Goal: Task Accomplishment & Management: Use online tool/utility

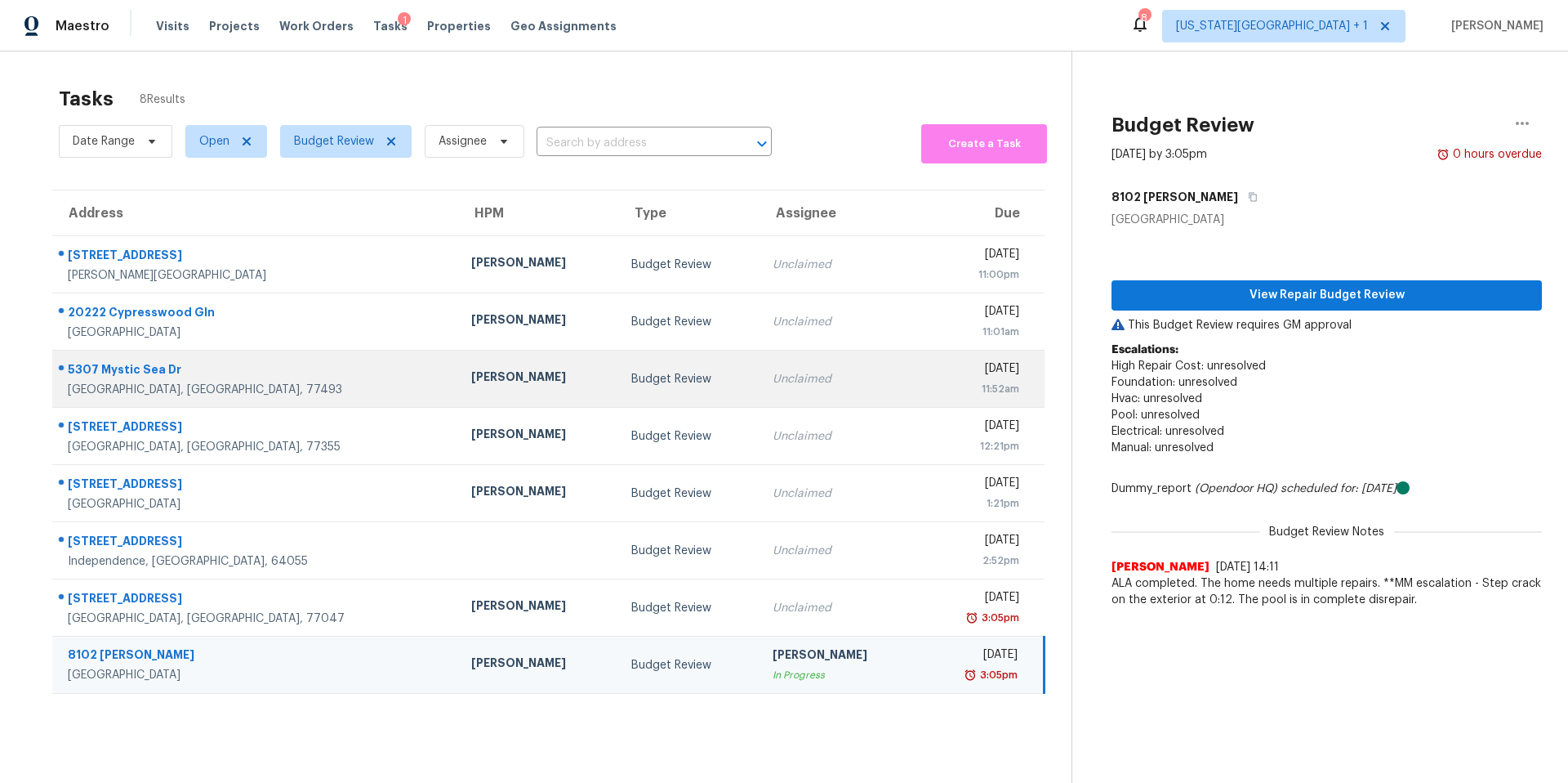
scroll to position [51, 0]
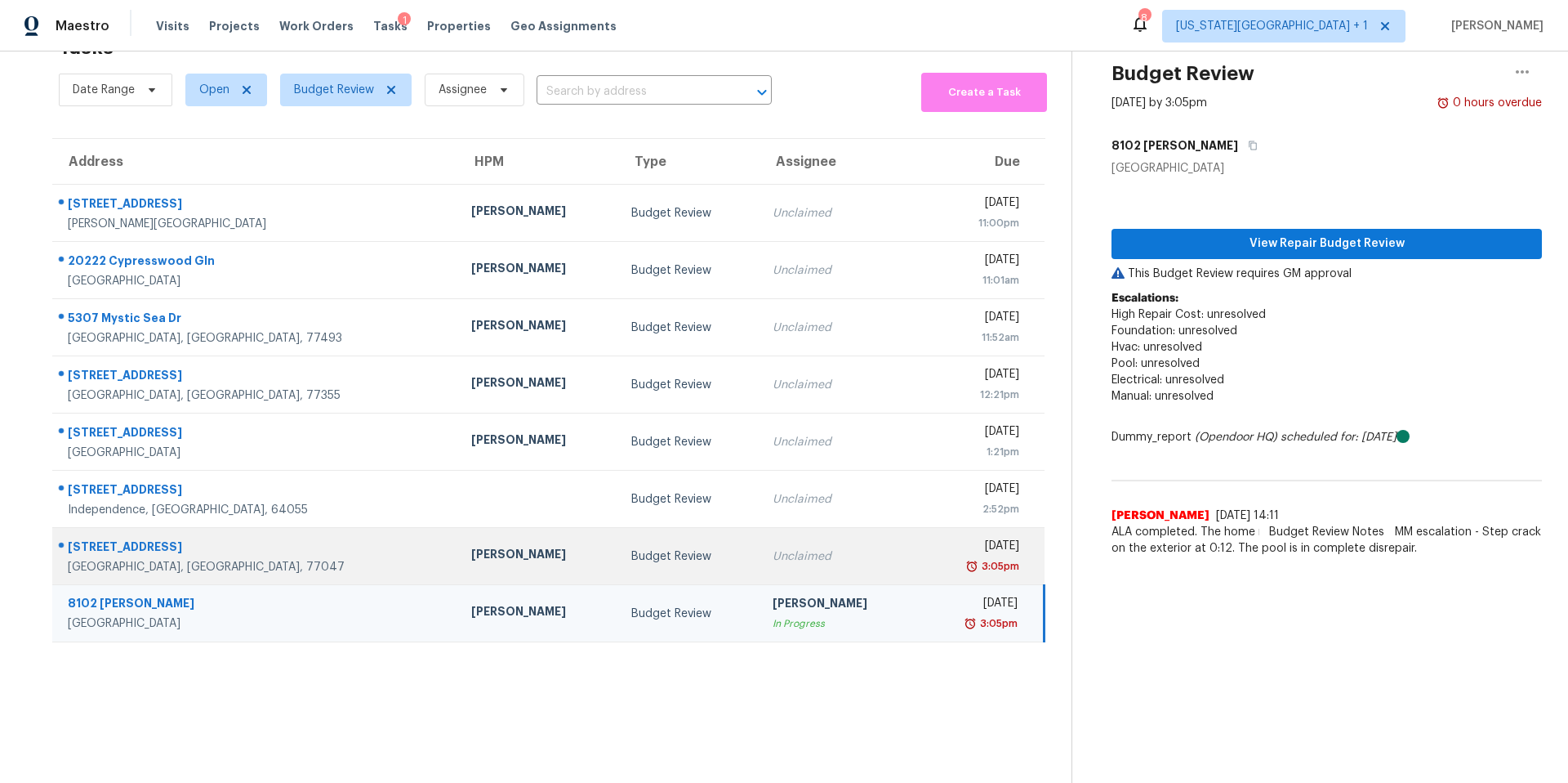
click at [458, 570] on td "[PERSON_NAME]" at bounding box center [539, 556] width 161 height 57
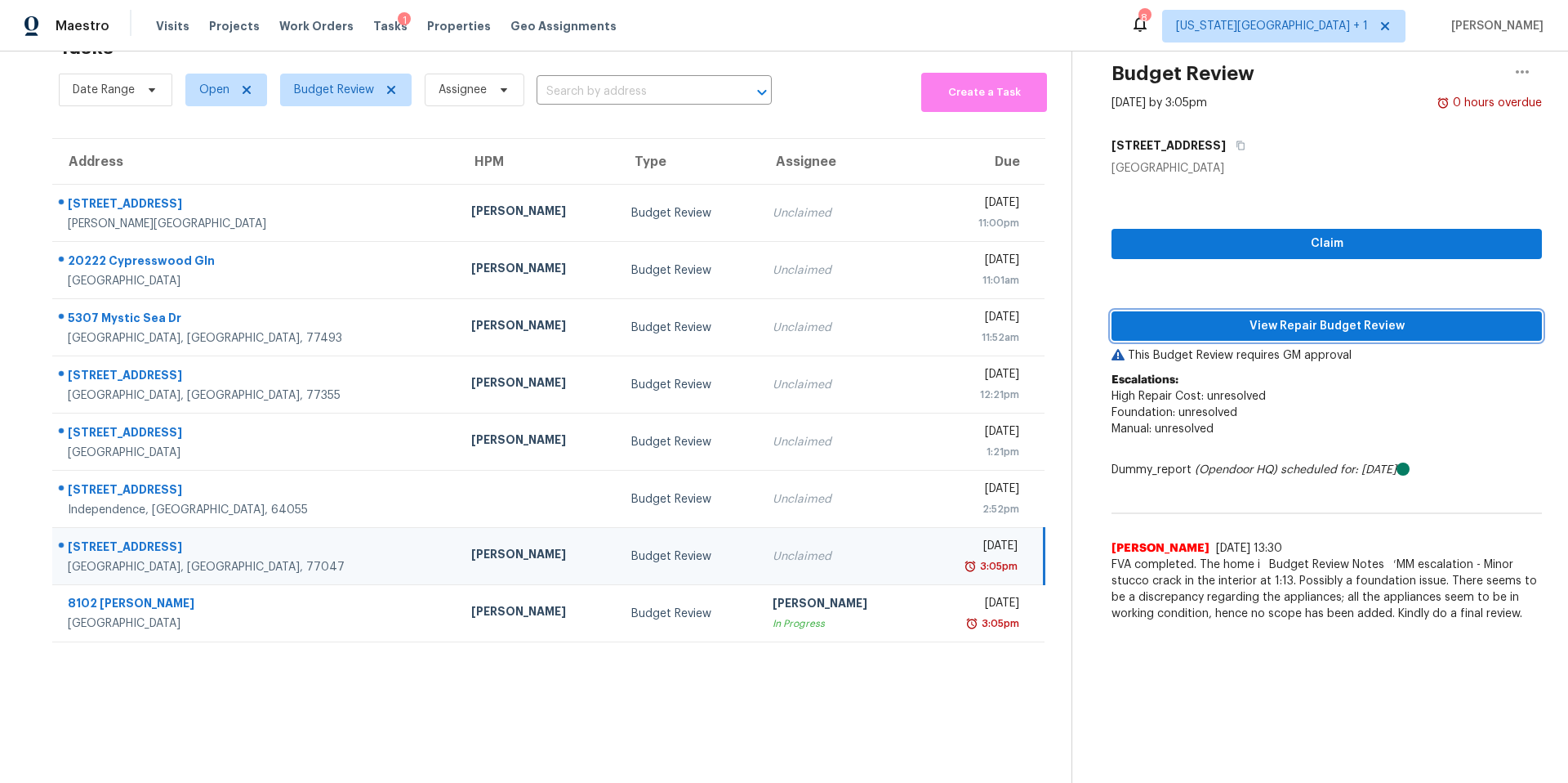
click at [1224, 333] on span "View Repair Budget Review" at bounding box center [1327, 326] width 404 height 21
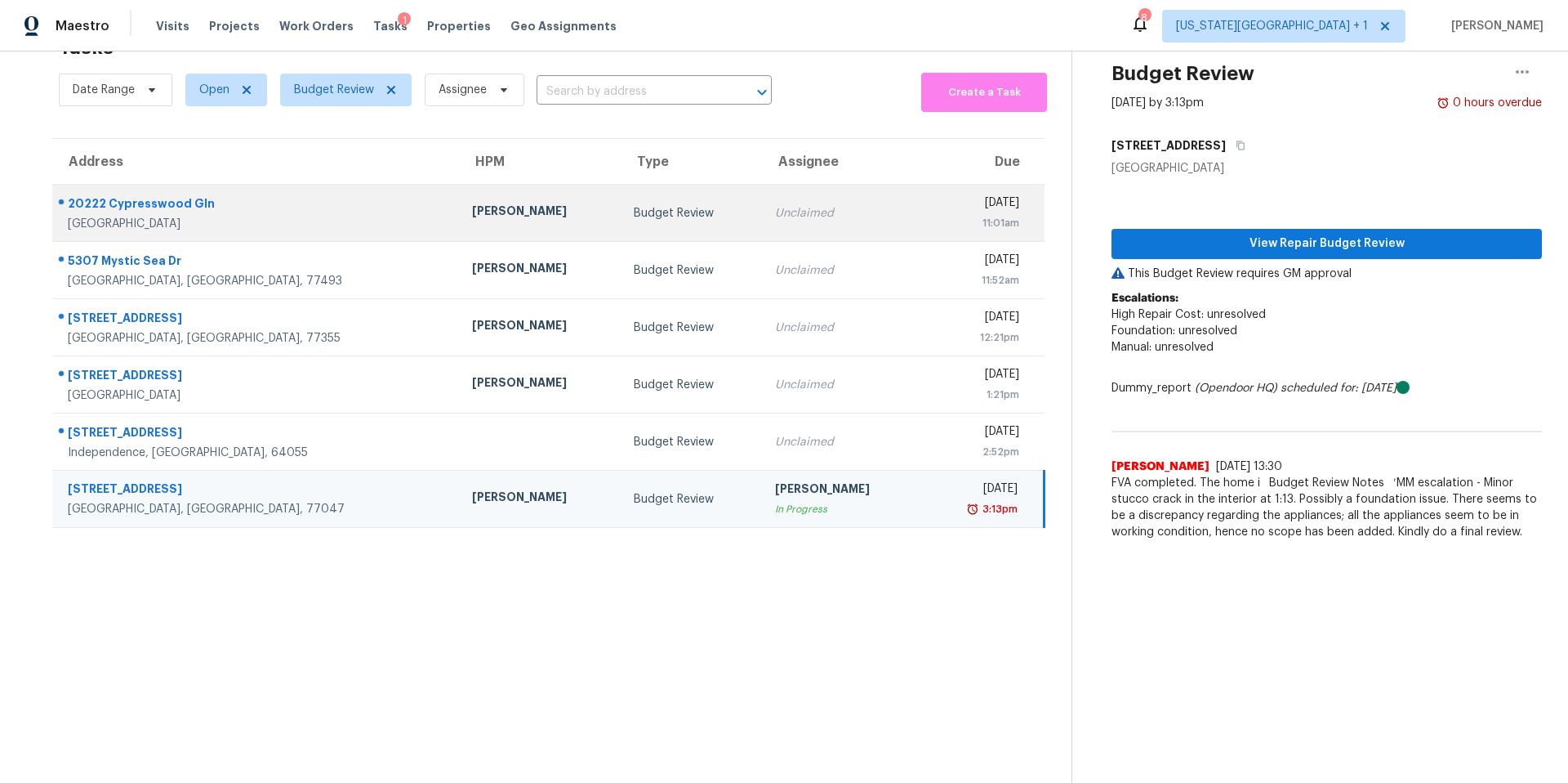
click at [472, 223] on div "Tyler Waltz" at bounding box center [539, 213] width 135 height 21
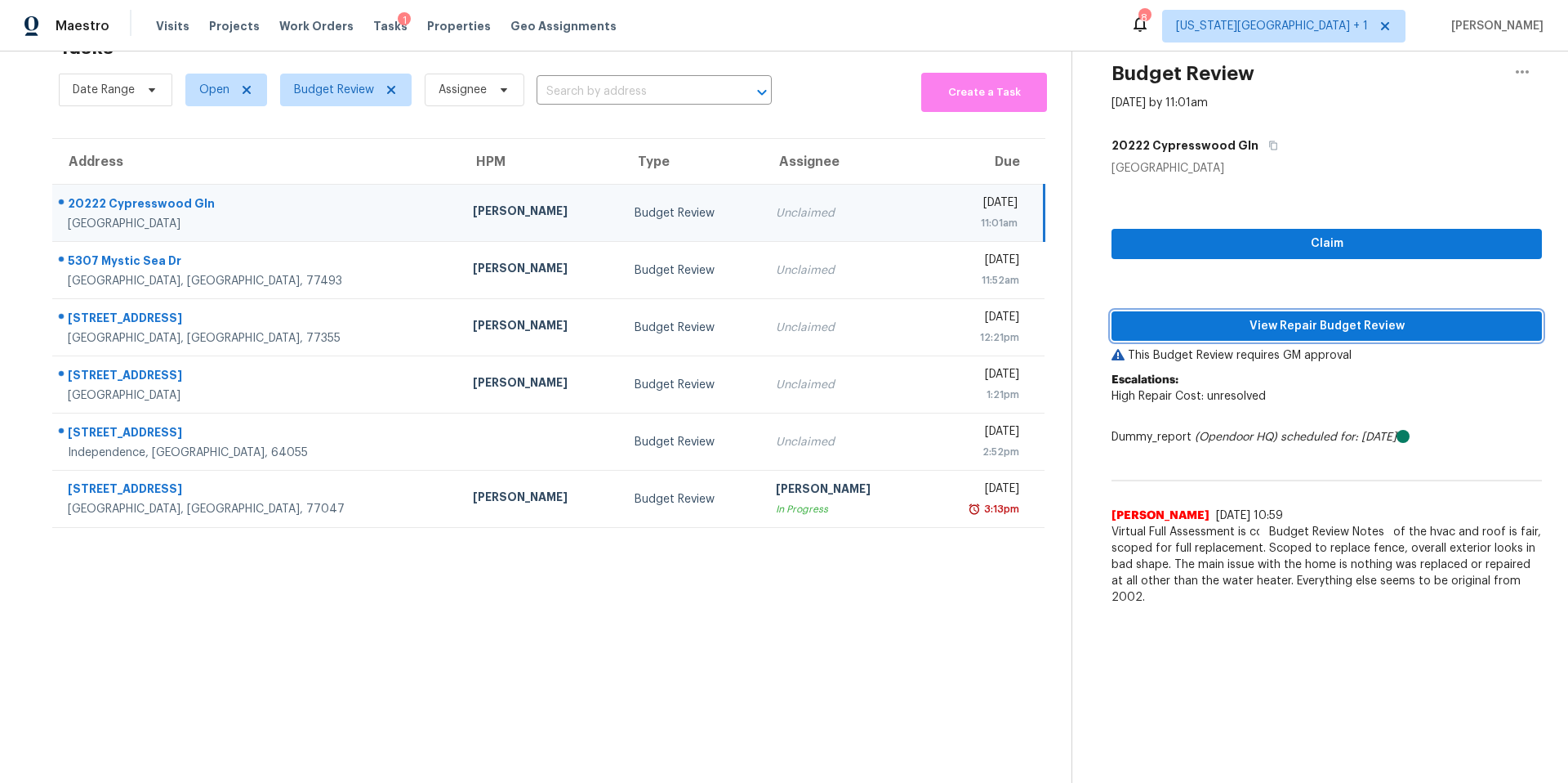
click at [1172, 330] on span "View Repair Budget Review" at bounding box center [1327, 326] width 404 height 21
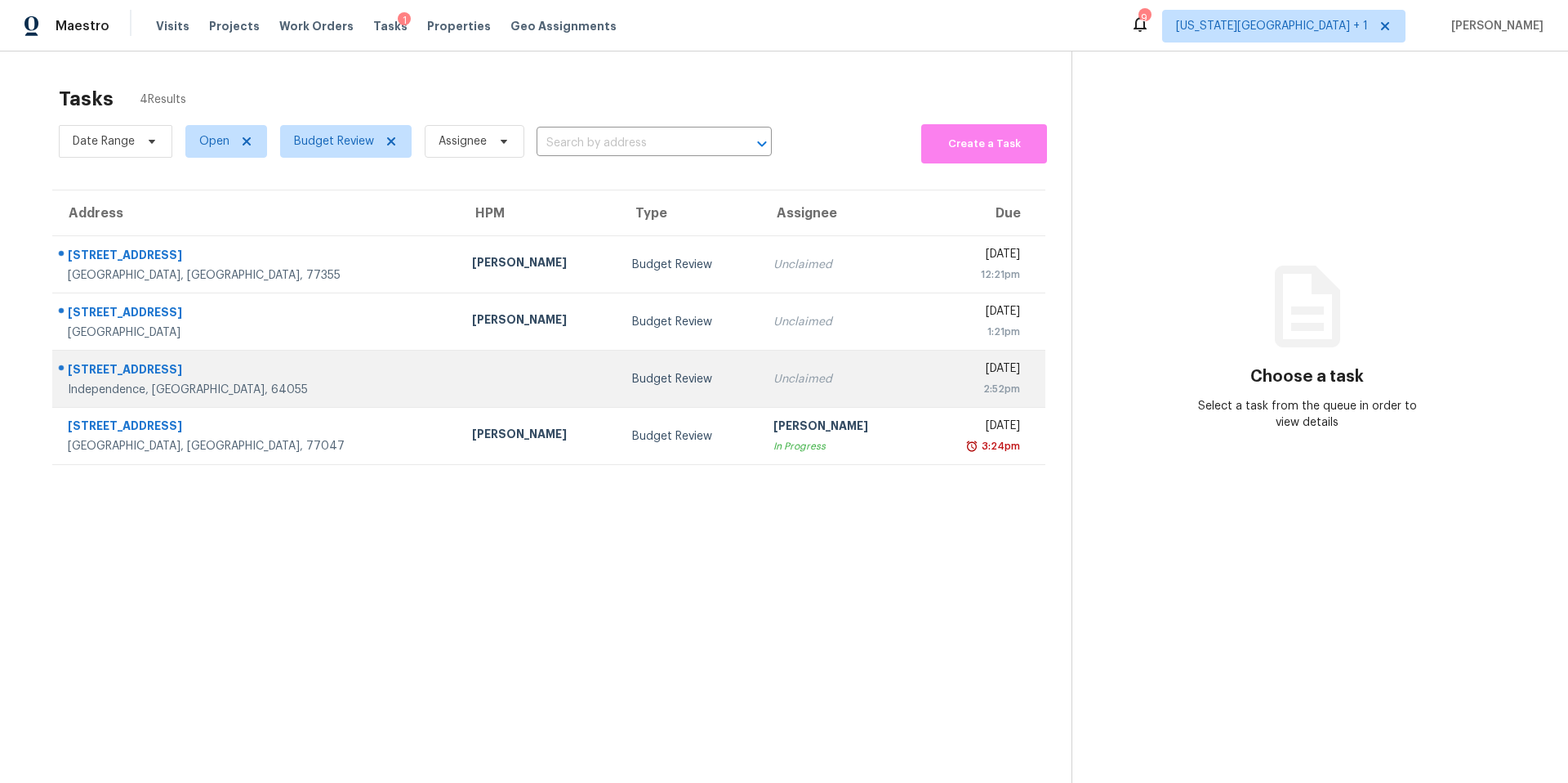
click at [459, 384] on td at bounding box center [539, 379] width 161 height 57
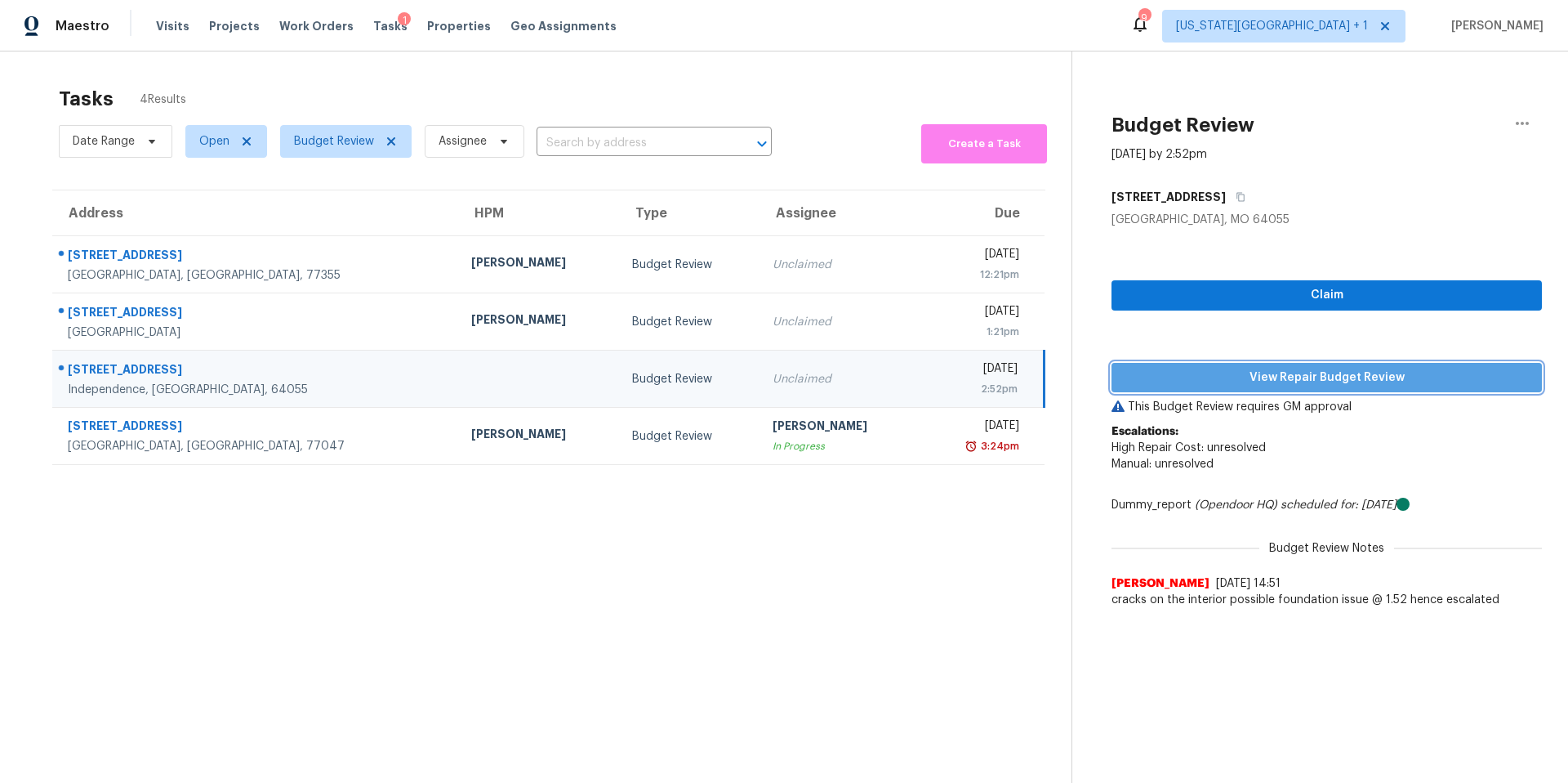
click at [1186, 376] on span "View Repair Budget Review" at bounding box center [1327, 378] width 404 height 21
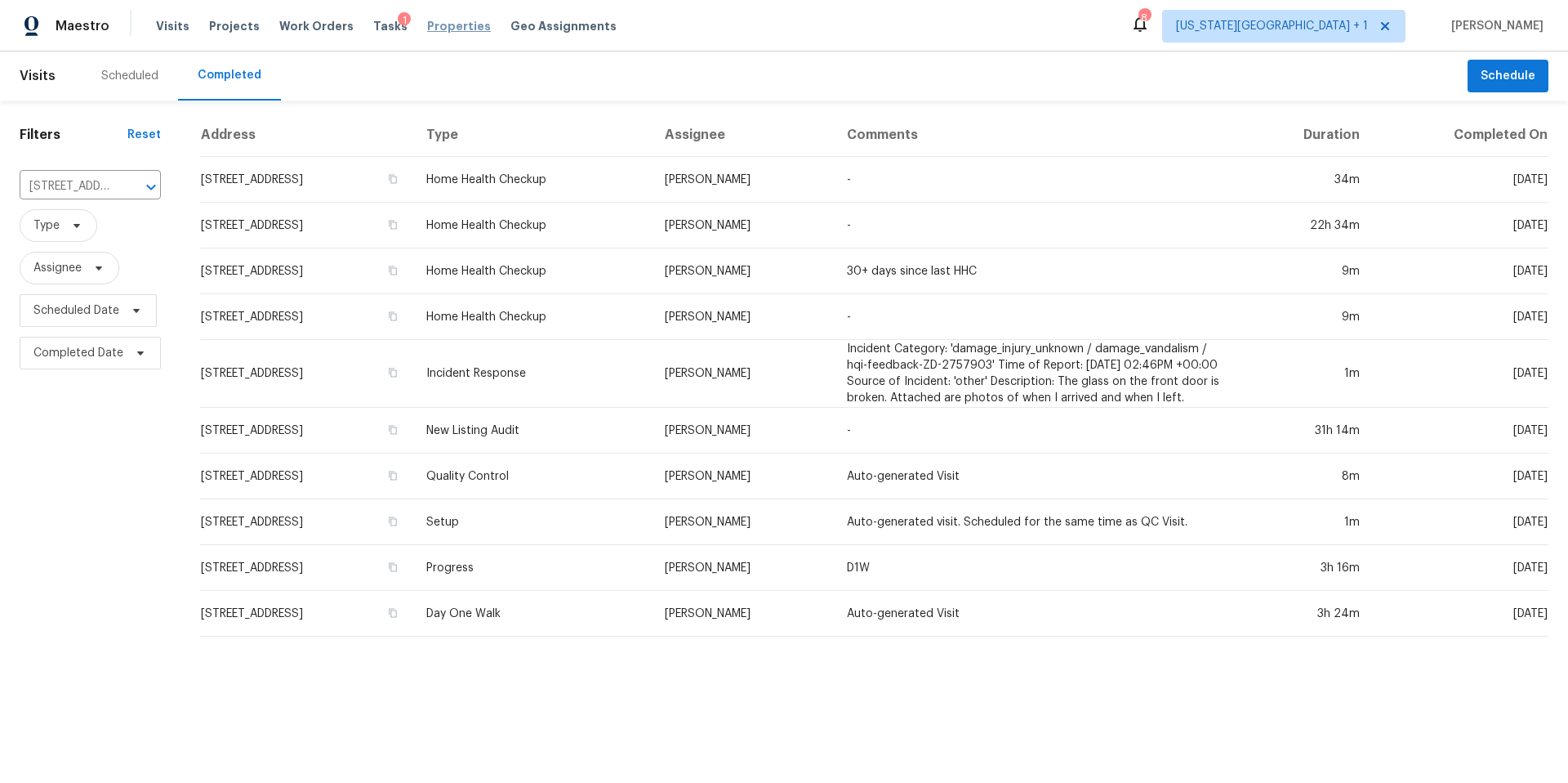
click at [429, 22] on span "Properties" at bounding box center [459, 25] width 64 height 16
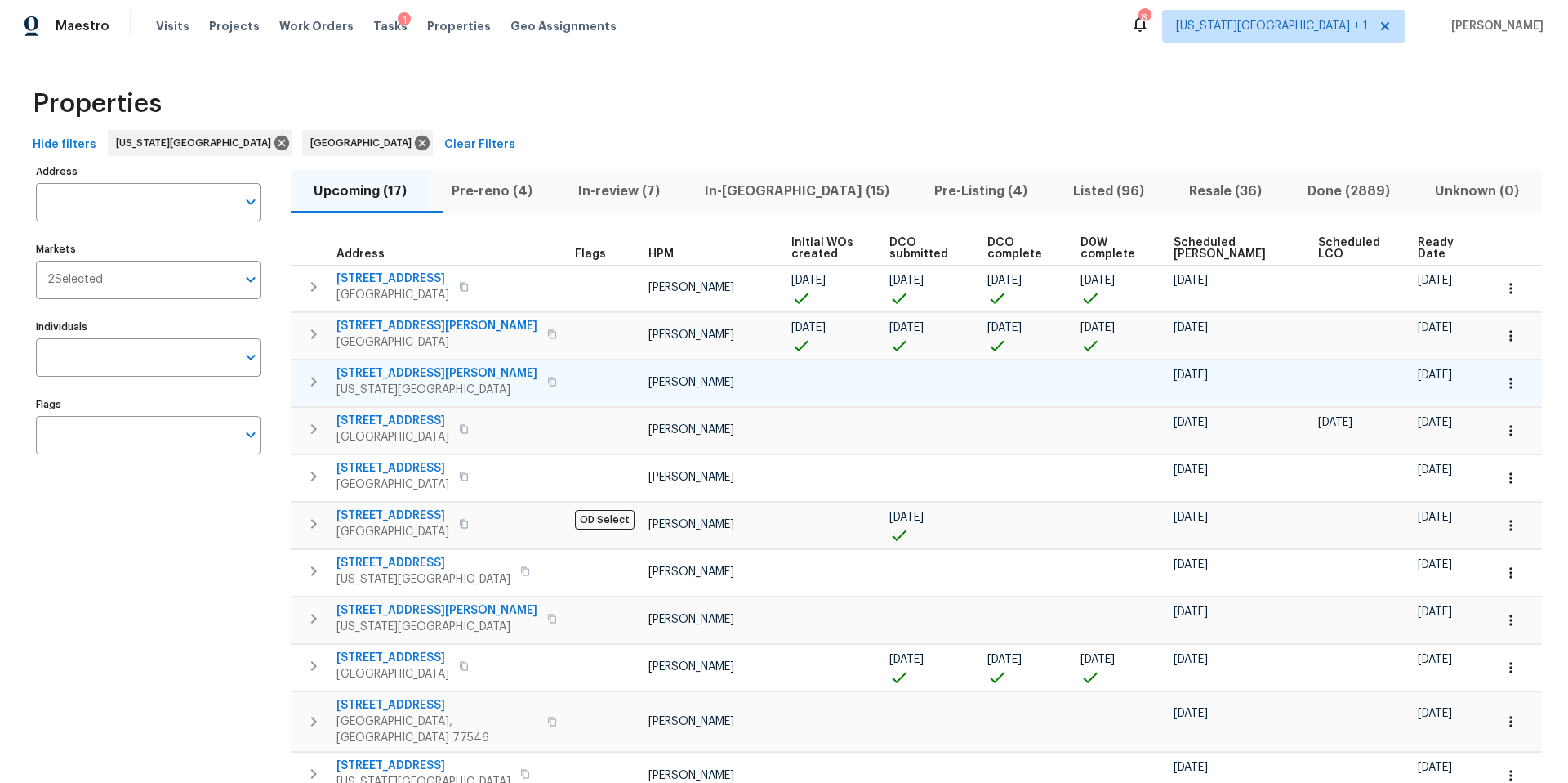
click at [519, 390] on div "8400 Holmes Rd Kansas City, MO 64131" at bounding box center [449, 381] width 225 height 33
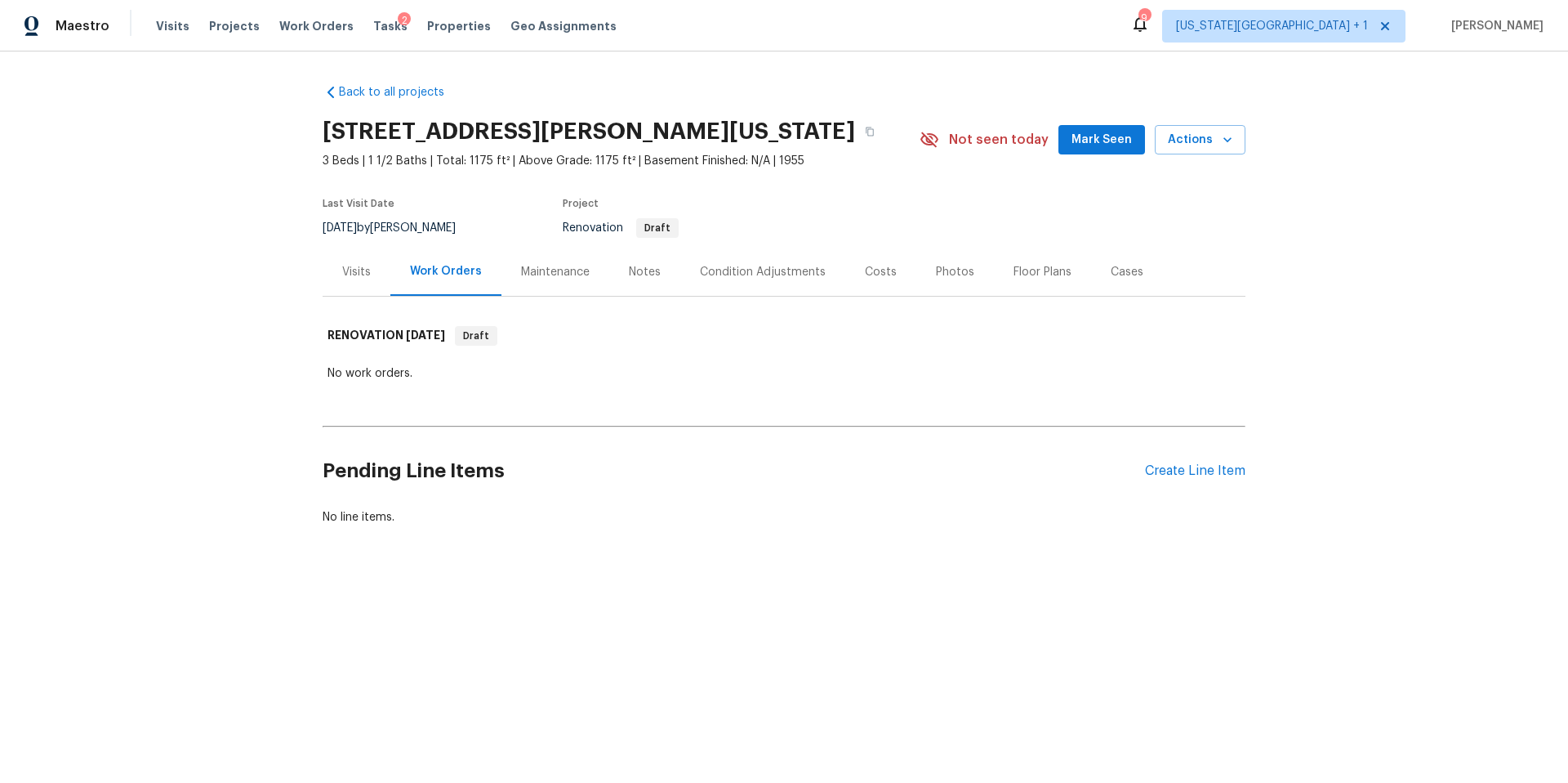
click at [556, 267] on div "Maintenance" at bounding box center [554, 271] width 68 height 16
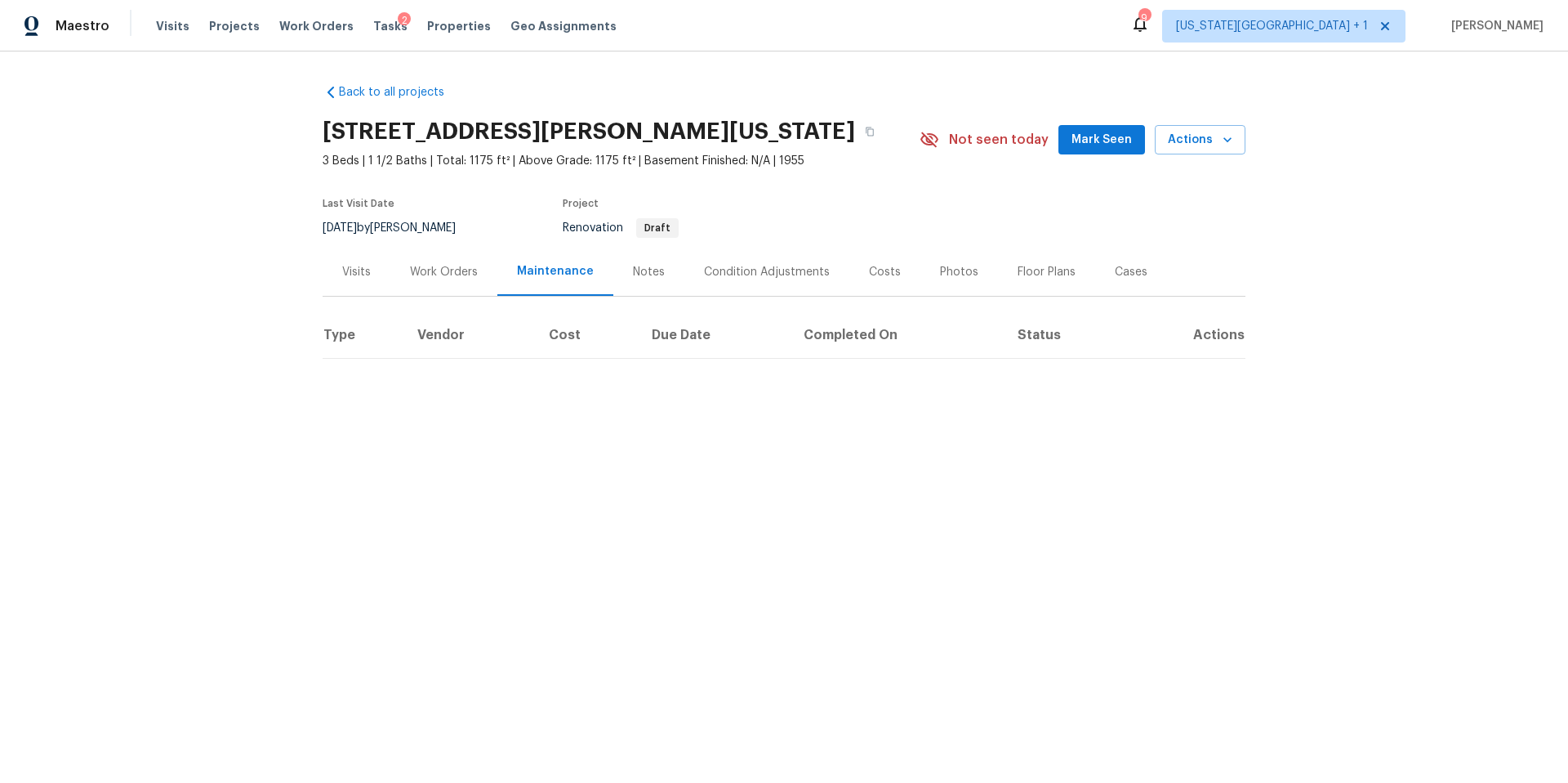
click at [435, 270] on div "Work Orders" at bounding box center [444, 271] width 68 height 16
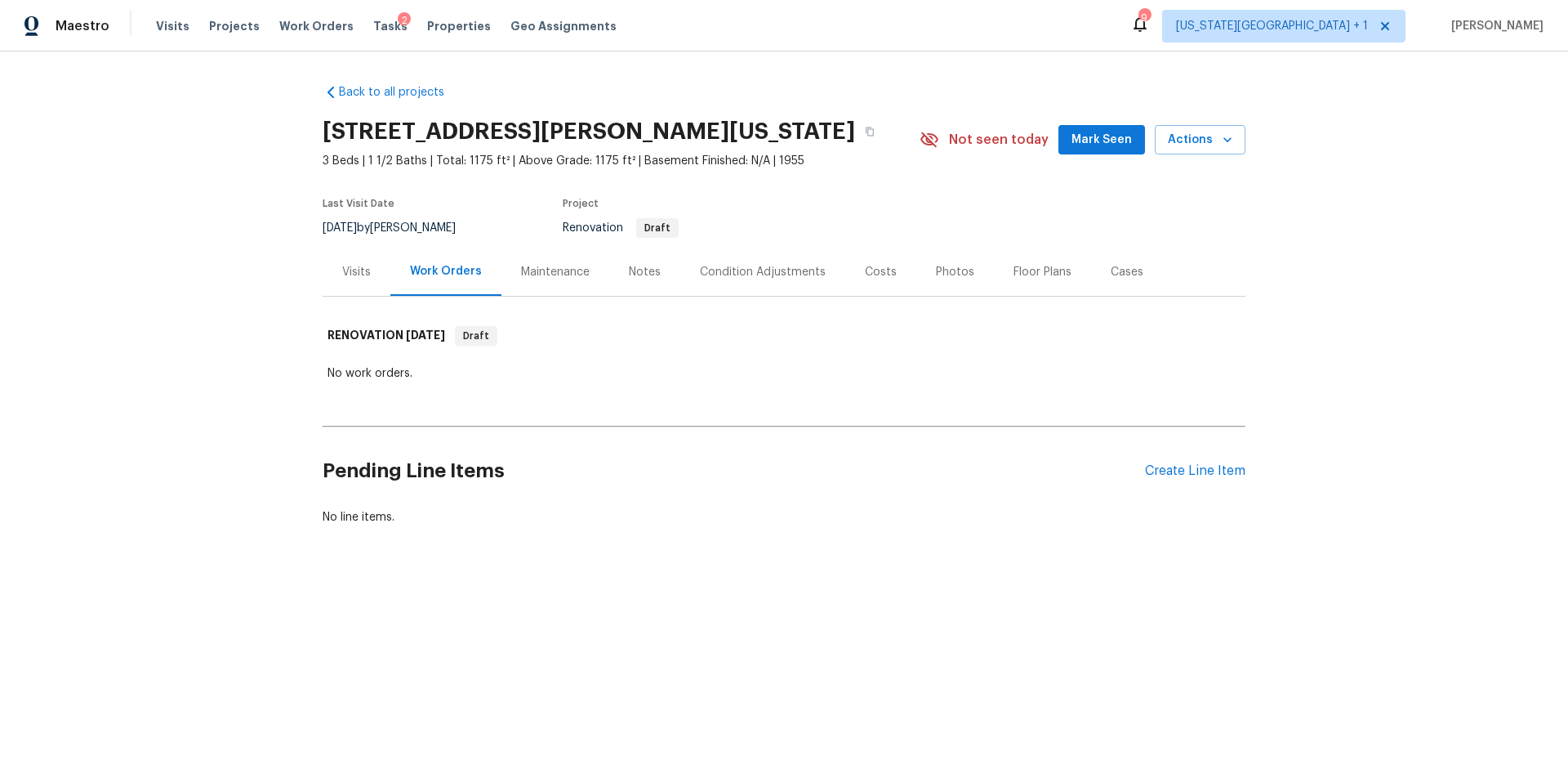
click at [374, 270] on div "Visits" at bounding box center [356, 272] width 68 height 49
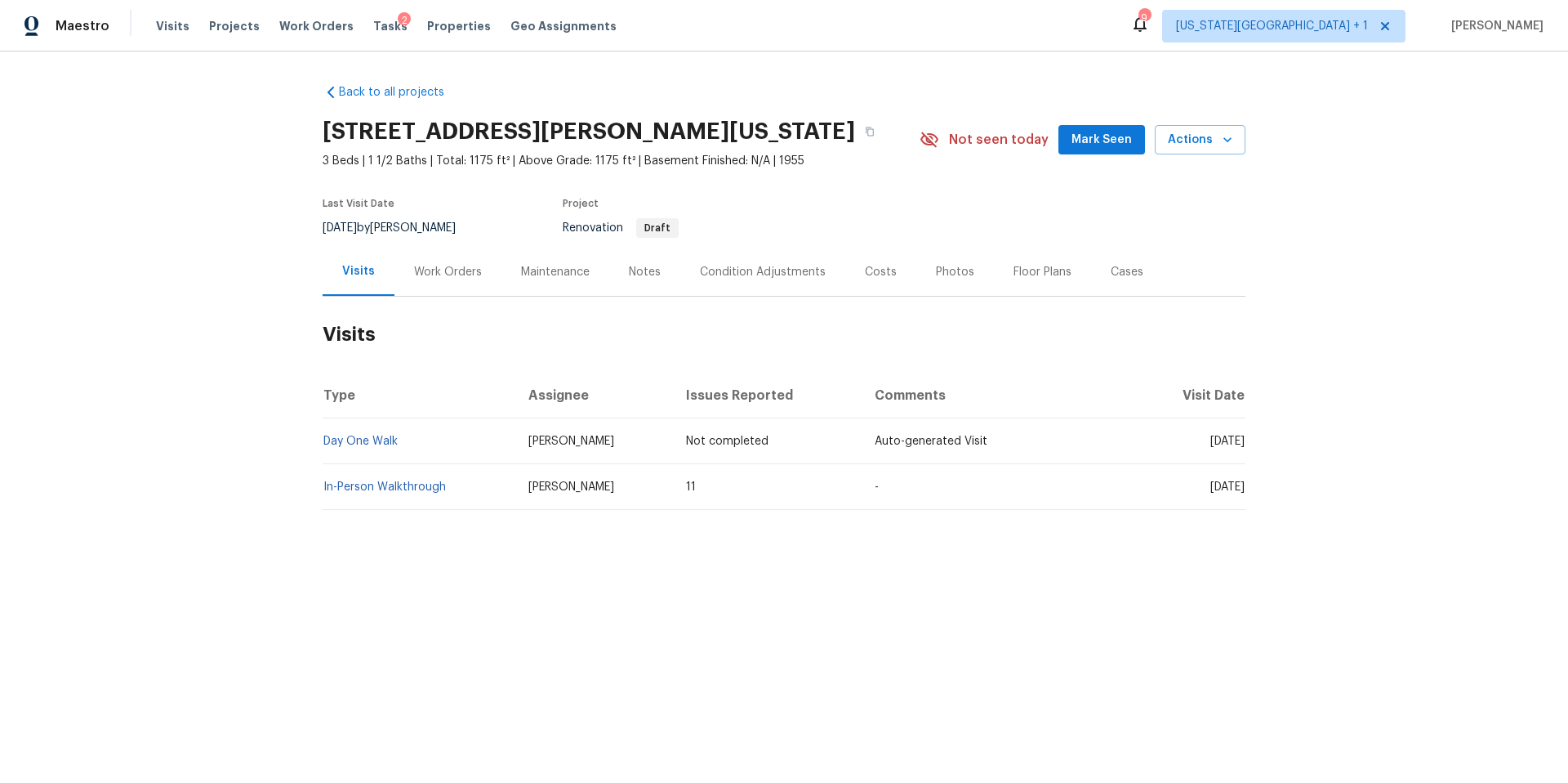
click at [452, 274] on div "Work Orders" at bounding box center [448, 271] width 68 height 16
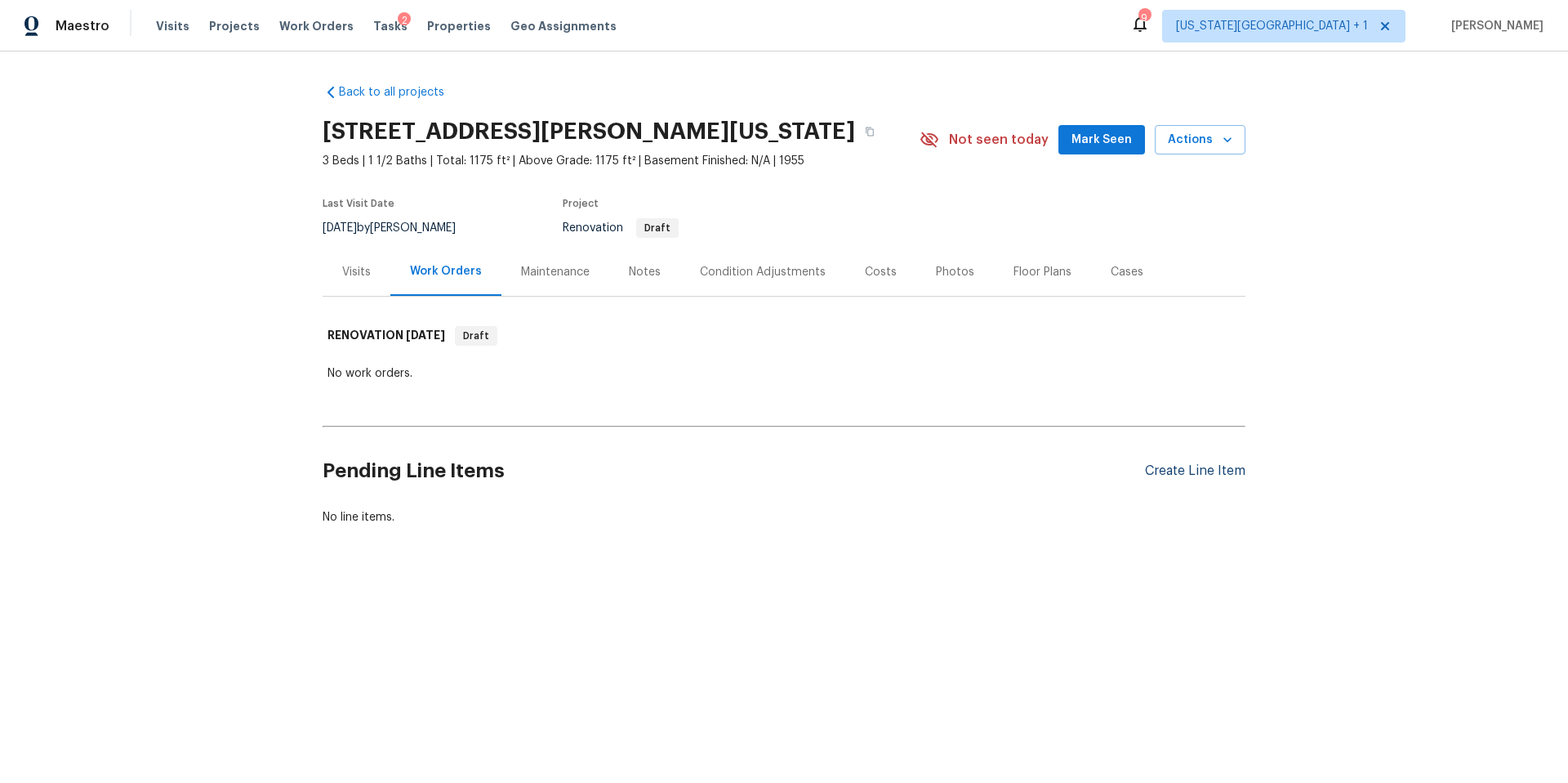
click at [1212, 478] on div "Create Line Item" at bounding box center [1195, 471] width 100 height 16
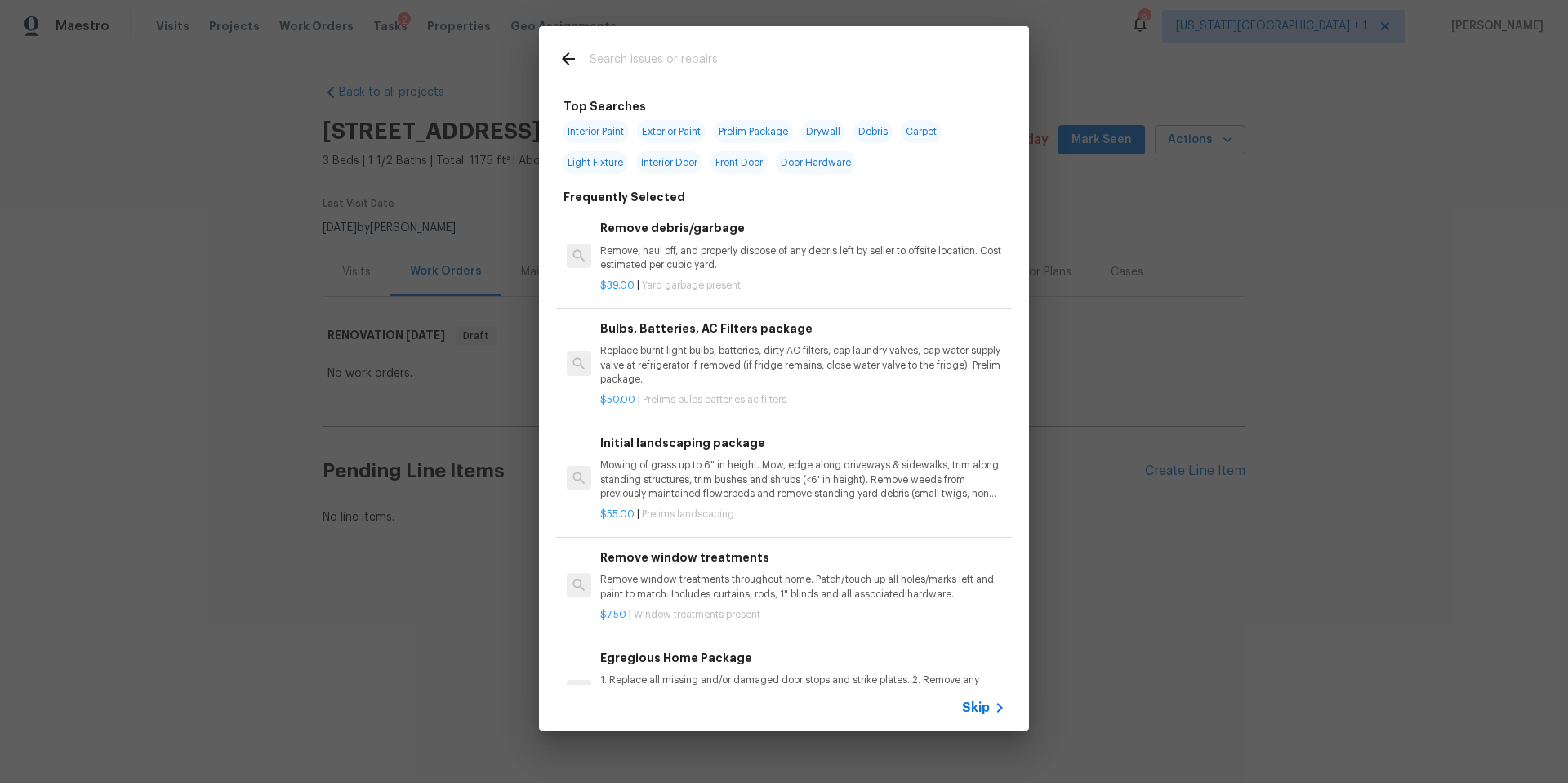
click at [665, 65] on input "text" at bounding box center [763, 61] width 346 height 24
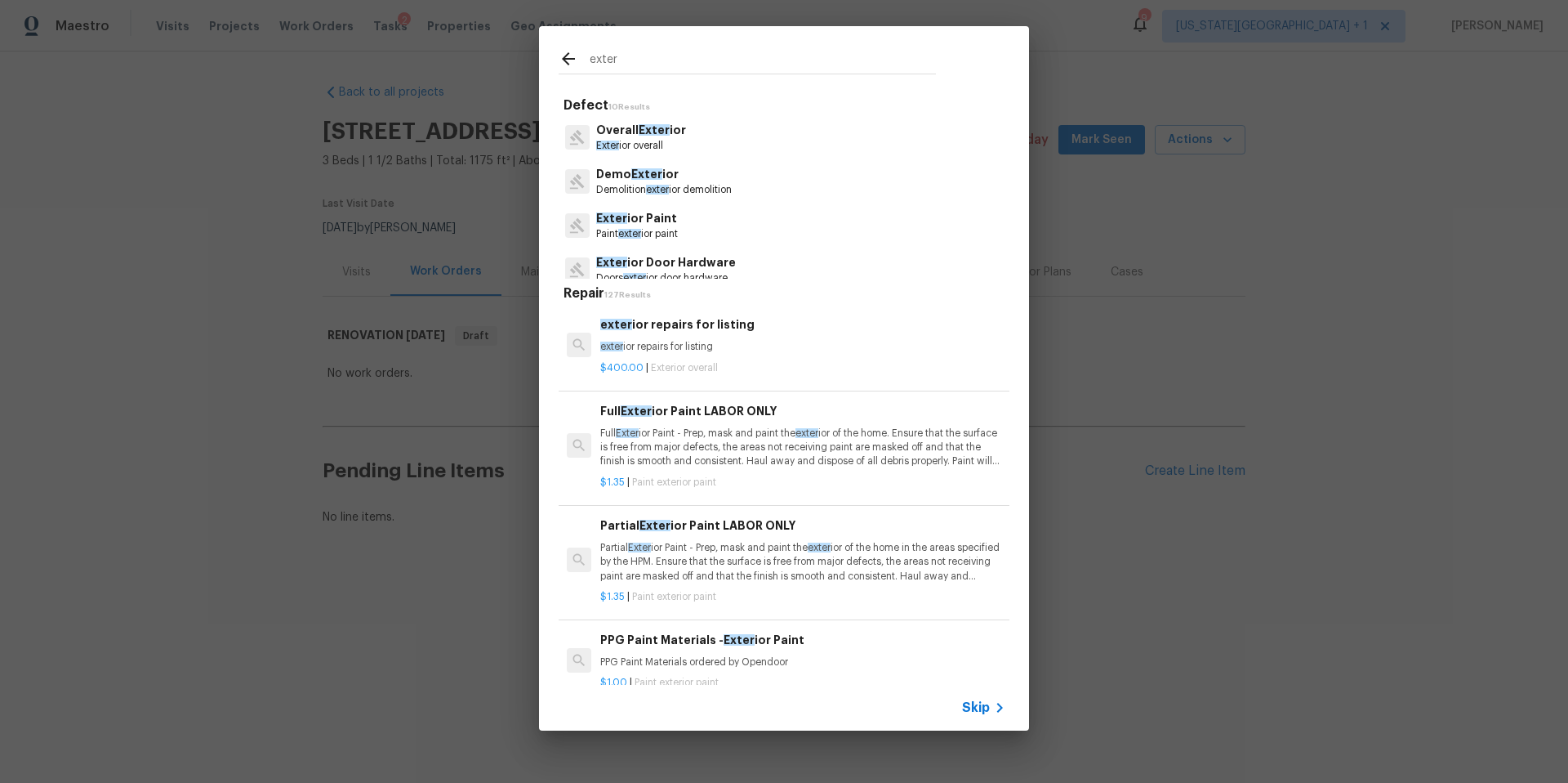
type input "exter"
click at [639, 228] on p "Paint exter ior paint" at bounding box center [637, 234] width 81 height 14
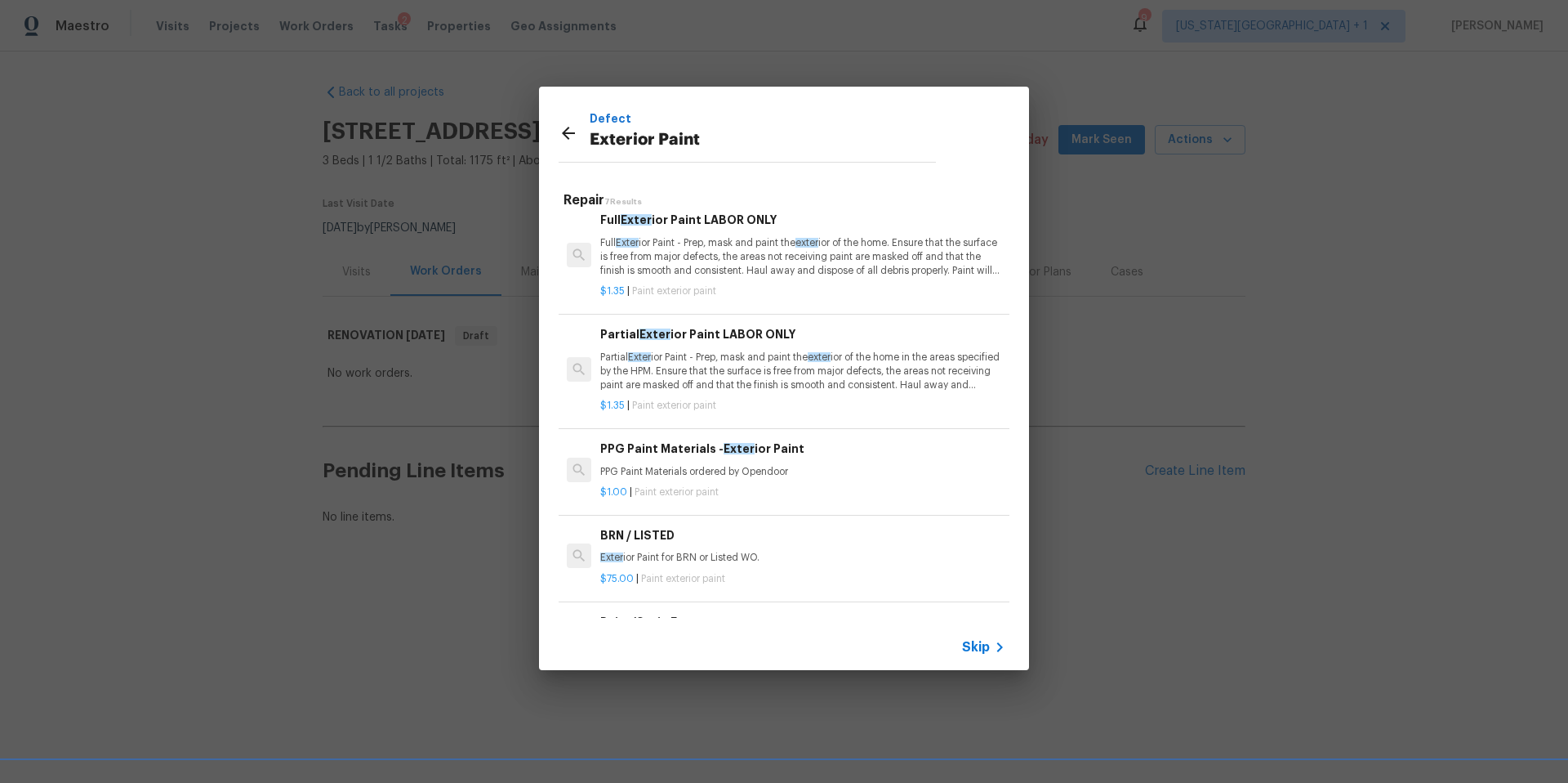
scroll to position [18, 0]
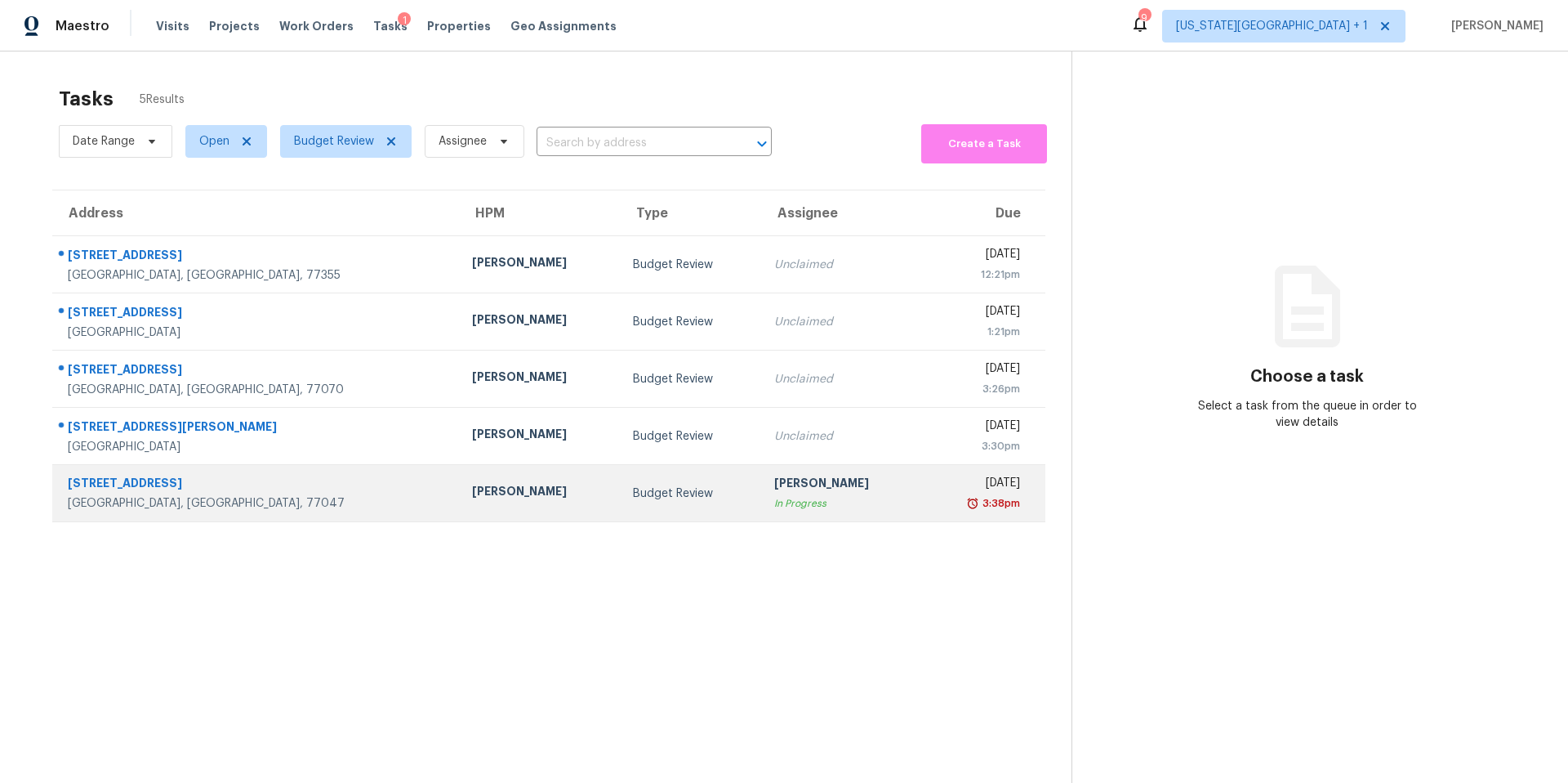
click at [472, 497] on div "[PERSON_NAME]" at bounding box center [539, 493] width 135 height 21
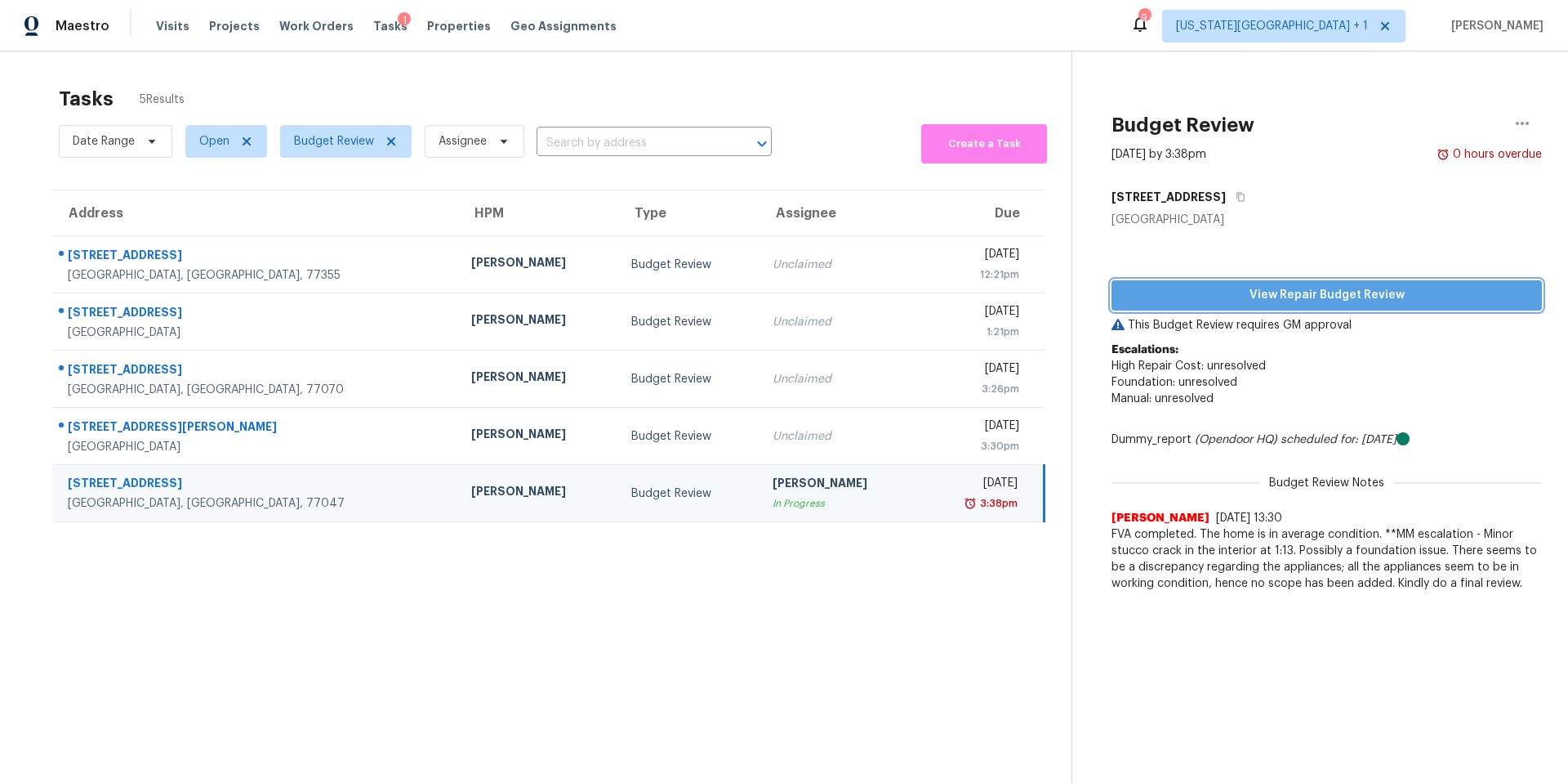
click at [1197, 285] on span "View Repair Budget Review" at bounding box center [1327, 296] width 404 height 21
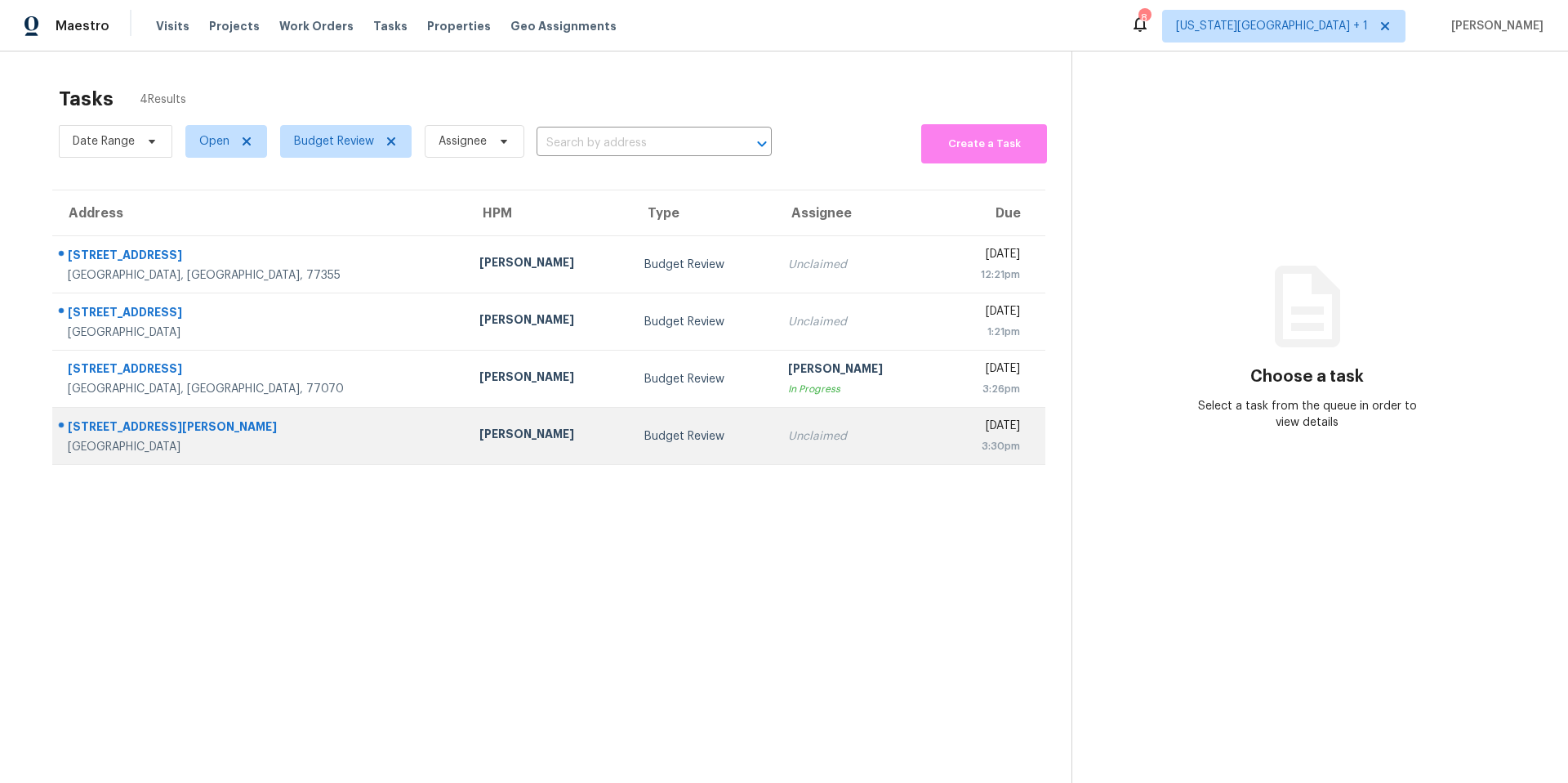
click at [467, 444] on td "[PERSON_NAME]" at bounding box center [549, 436] width 165 height 57
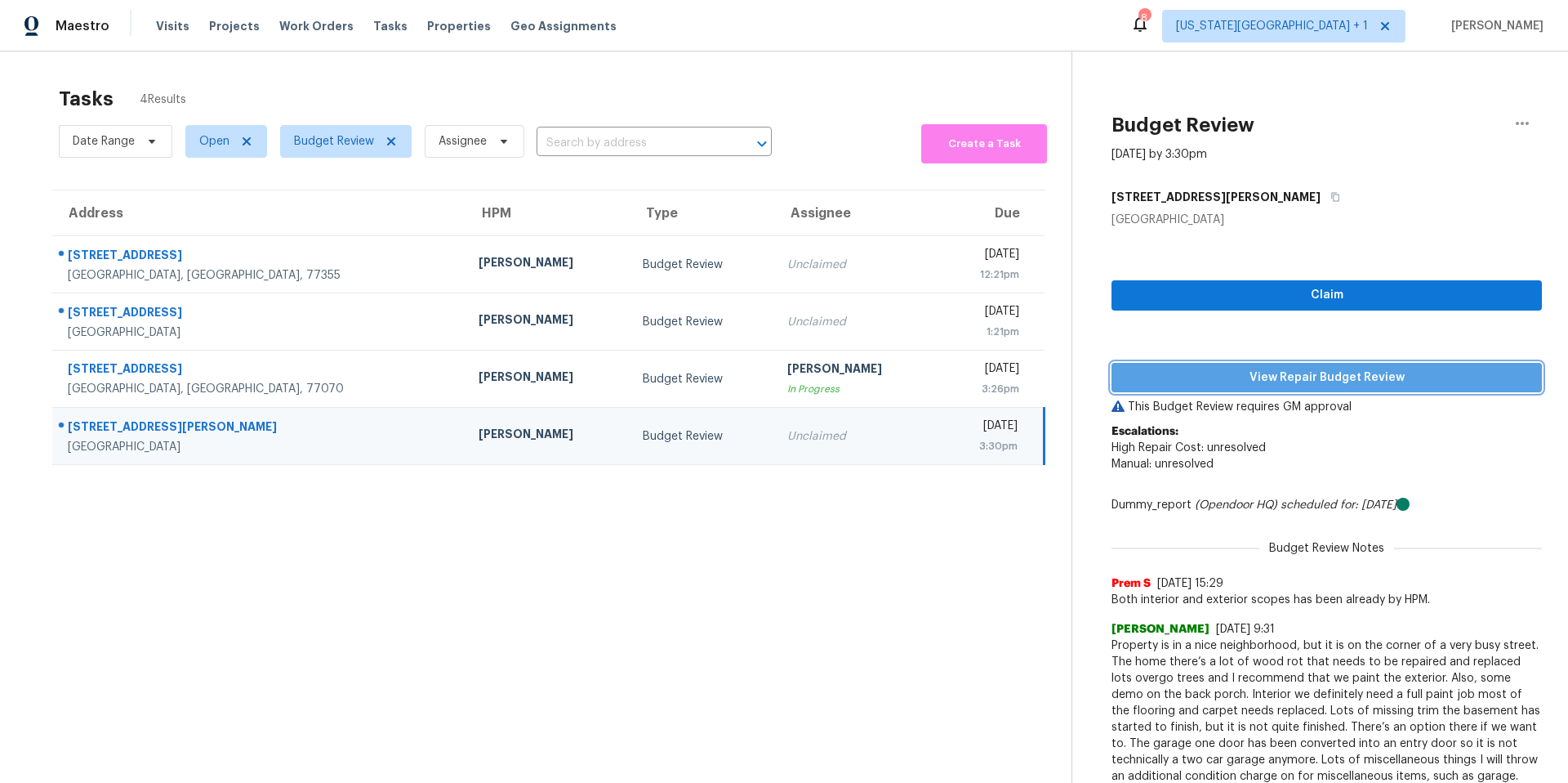
click at [1182, 384] on span "View Repair Budget Review" at bounding box center [1327, 378] width 404 height 21
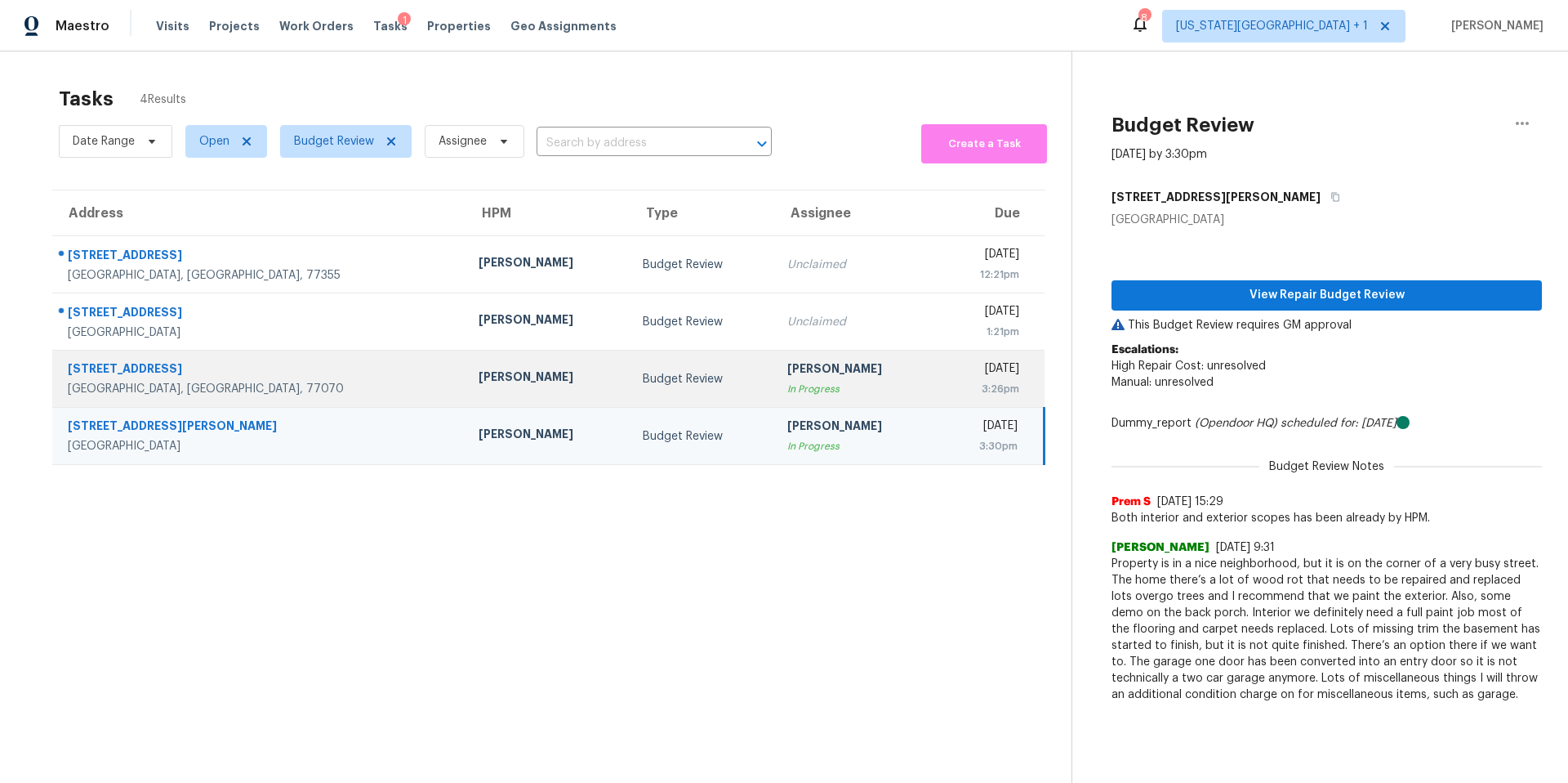
click at [787, 372] on div "[PERSON_NAME]" at bounding box center [856, 370] width 138 height 21
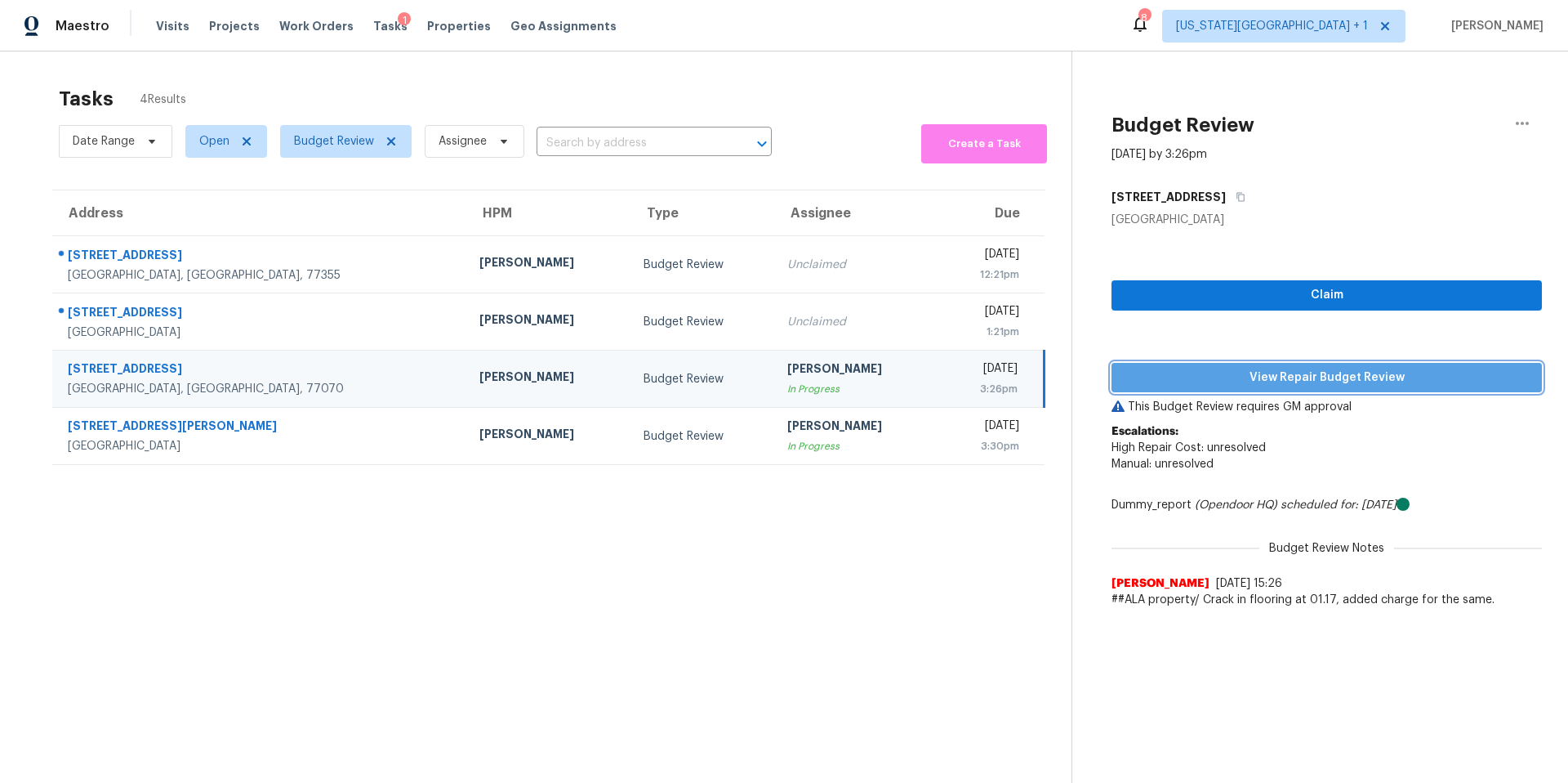
click at [1200, 373] on span "View Repair Budget Review" at bounding box center [1327, 378] width 404 height 21
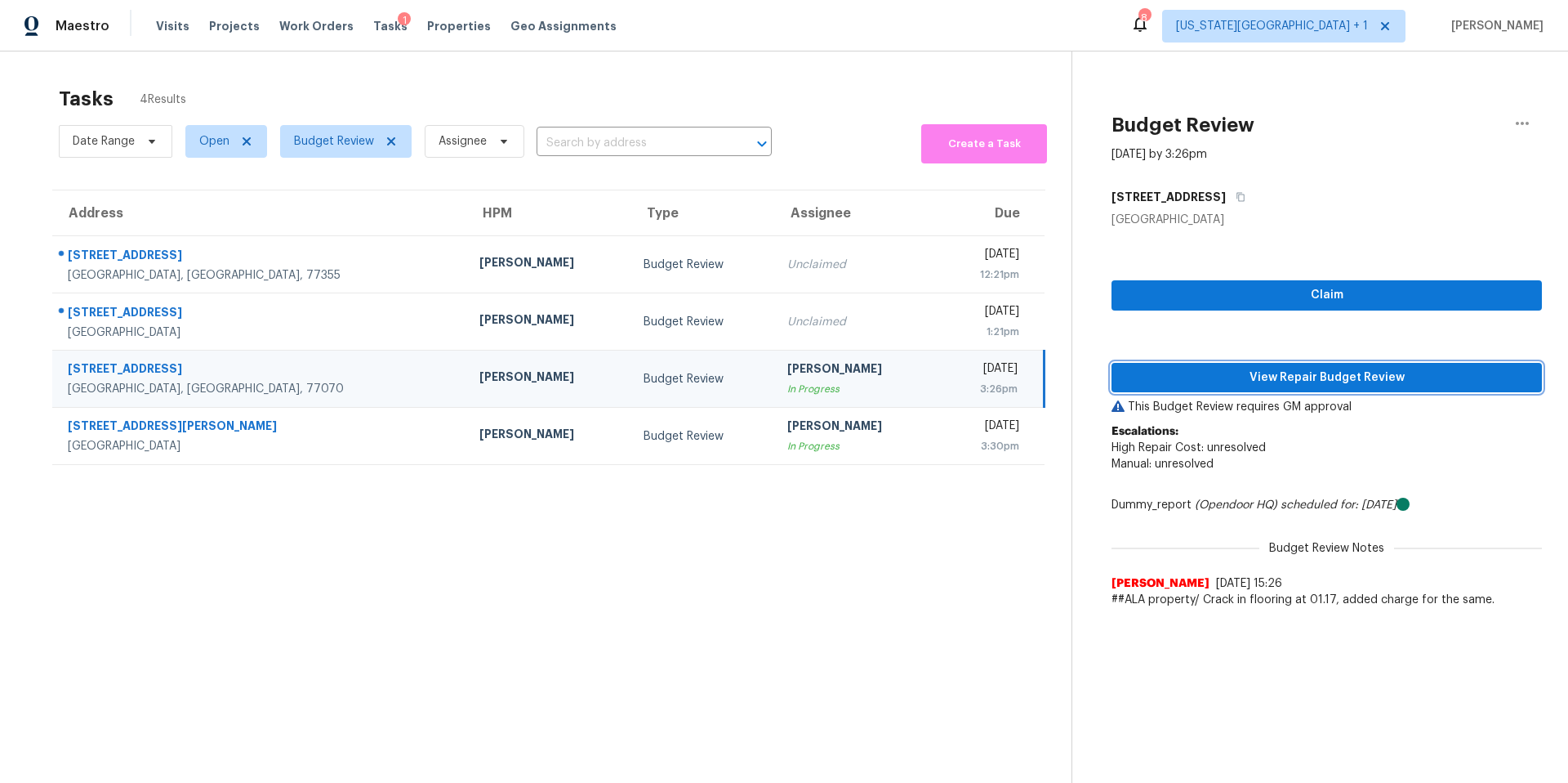
click at [1172, 384] on span "View Repair Budget Review" at bounding box center [1327, 378] width 404 height 21
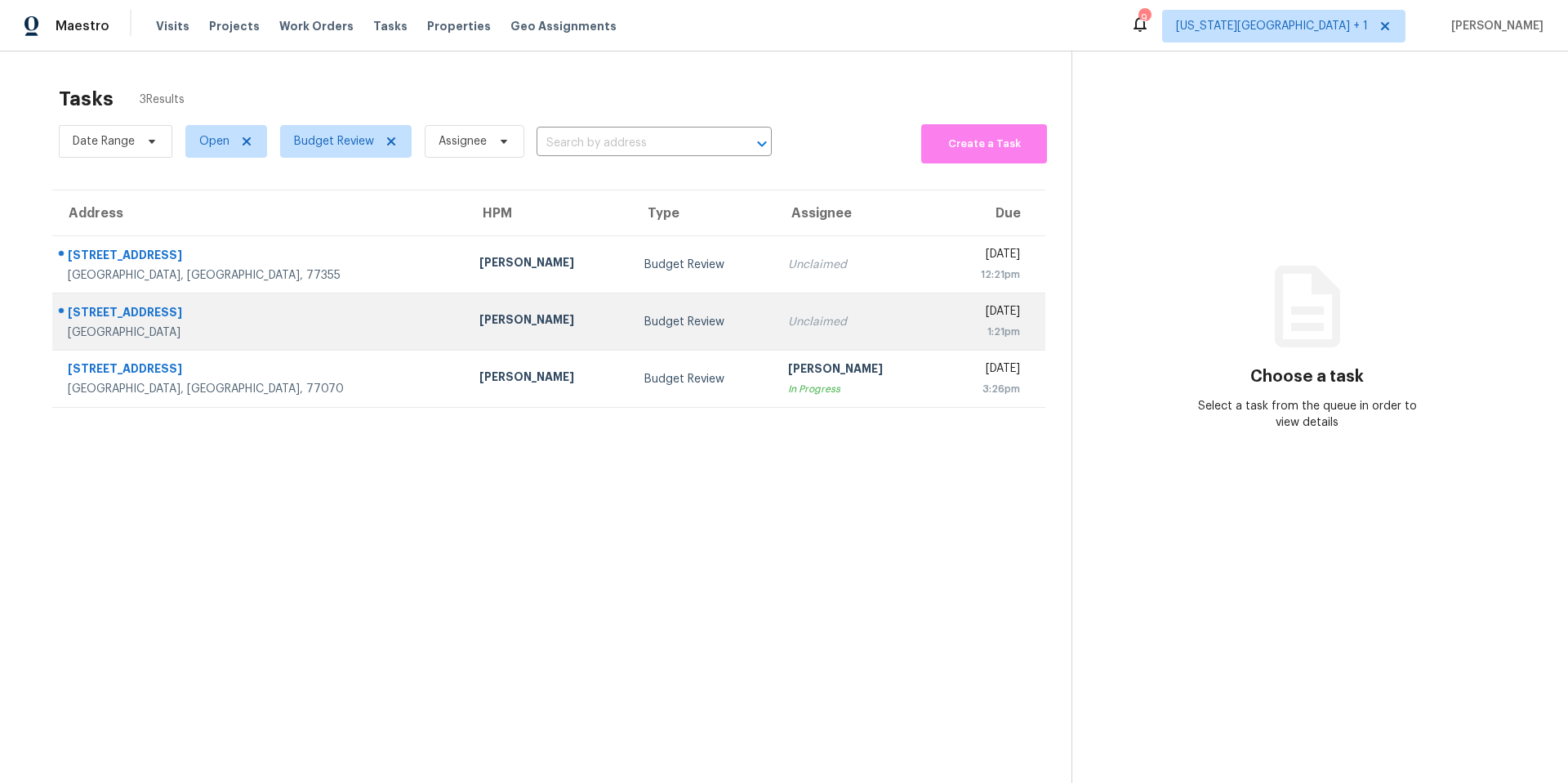
click at [480, 319] on div "[PERSON_NAME]" at bounding box center [549, 322] width 138 height 21
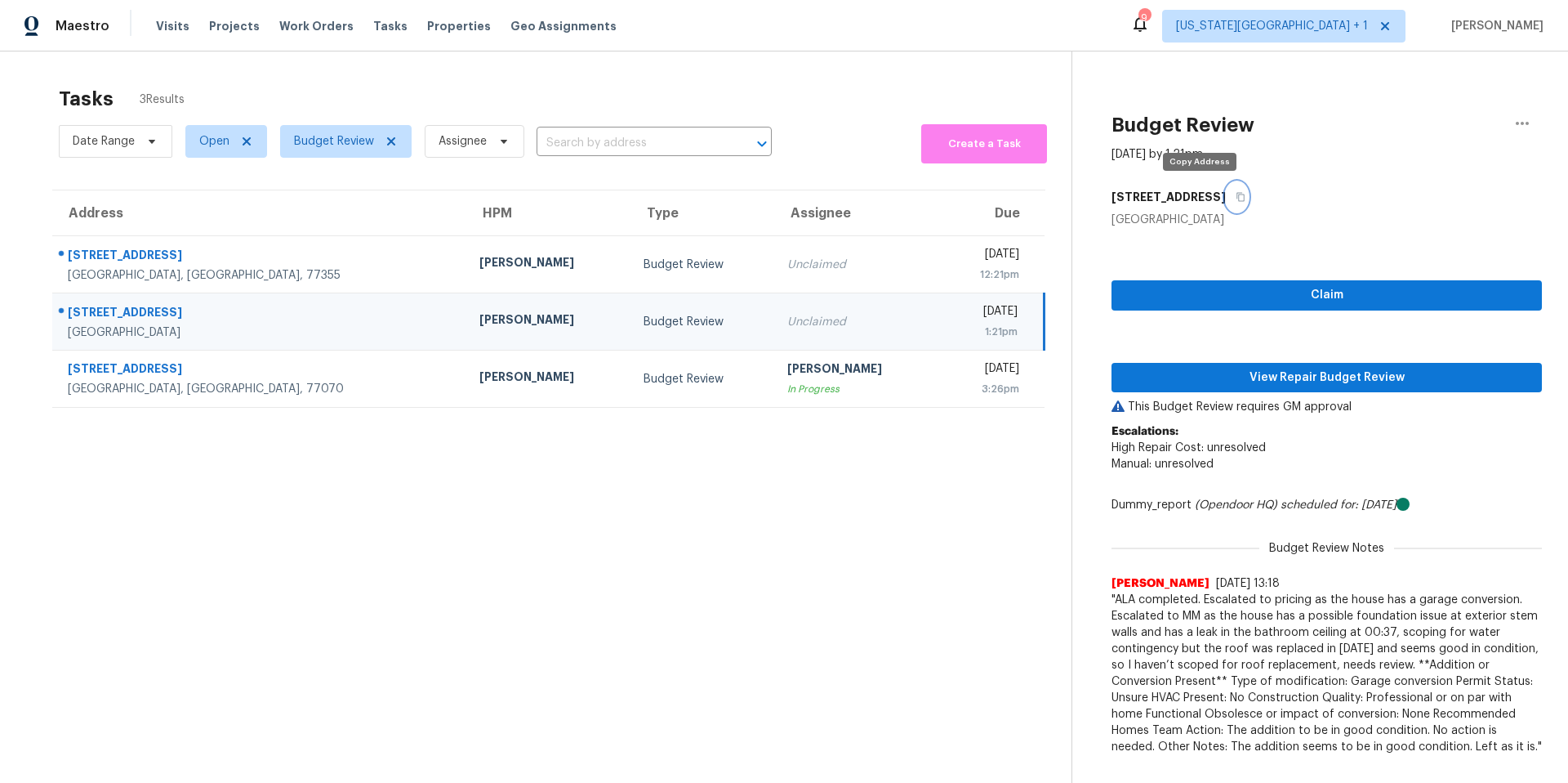
click at [1236, 196] on icon "button" at bounding box center [1241, 196] width 9 height 9
click at [1240, 372] on span "View Repair Budget Review" at bounding box center [1327, 378] width 404 height 21
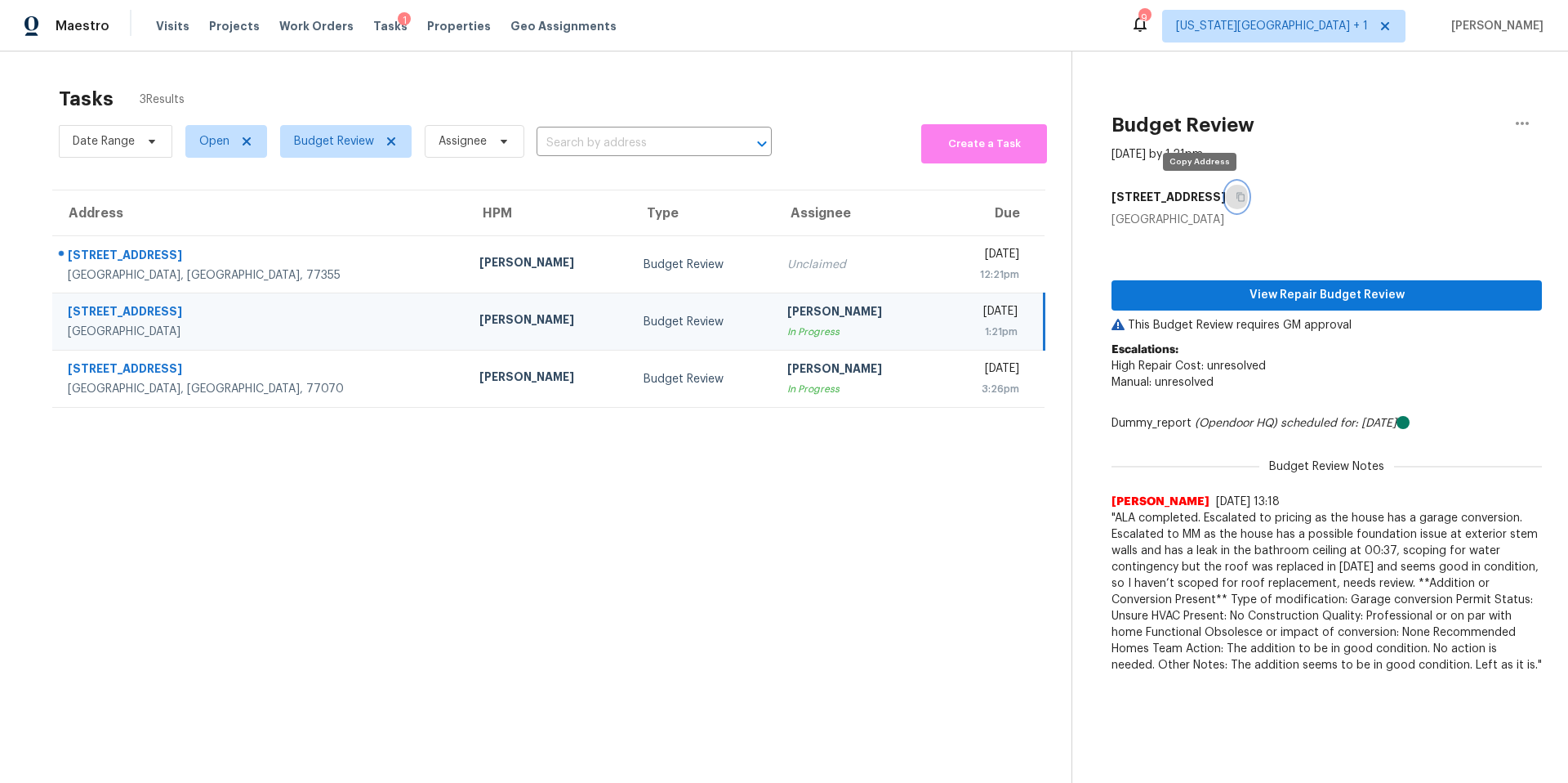
click at [1236, 197] on icon "button" at bounding box center [1241, 196] width 9 height 9
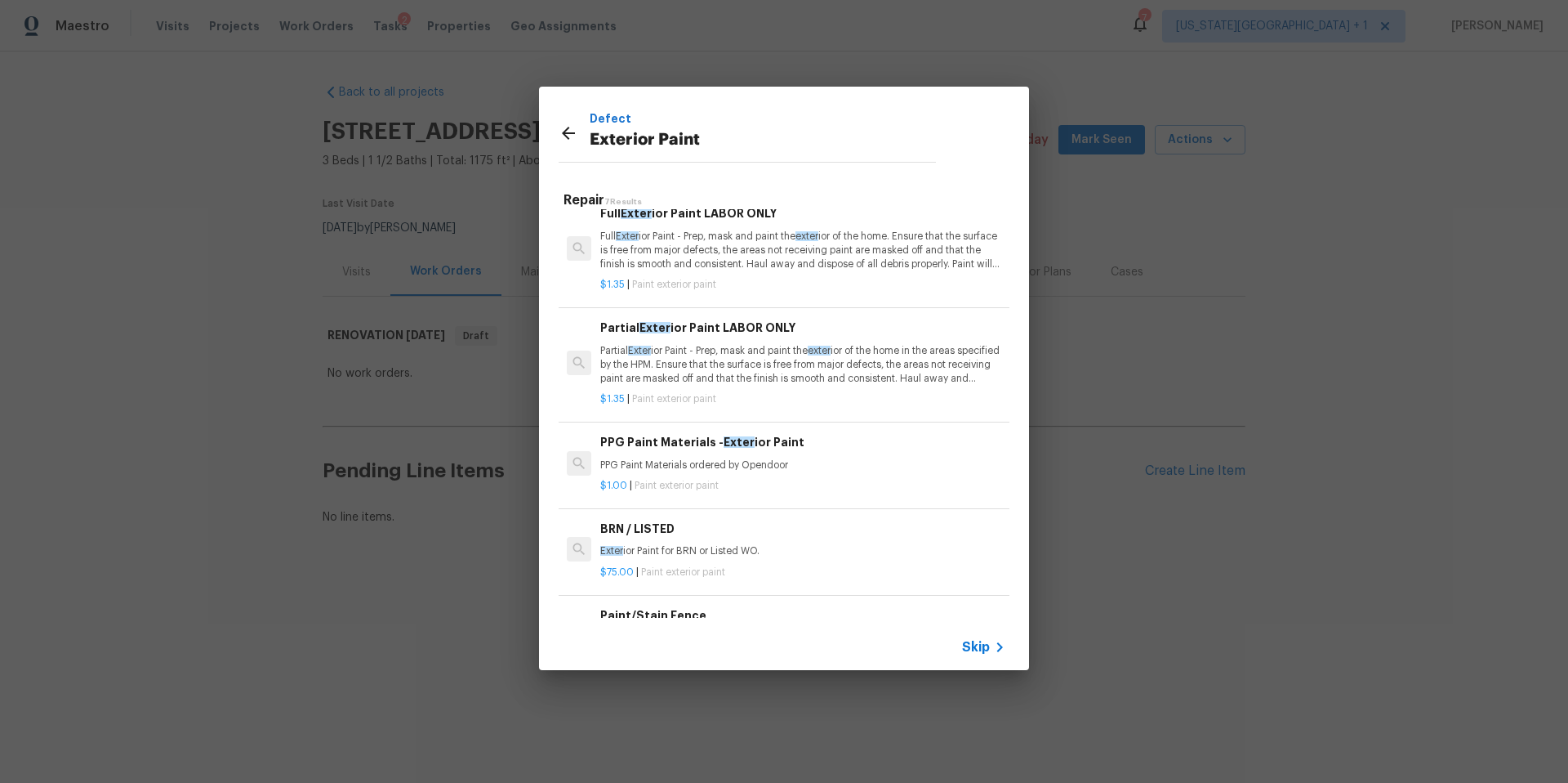
click at [572, 135] on icon at bounding box center [568, 133] width 20 height 20
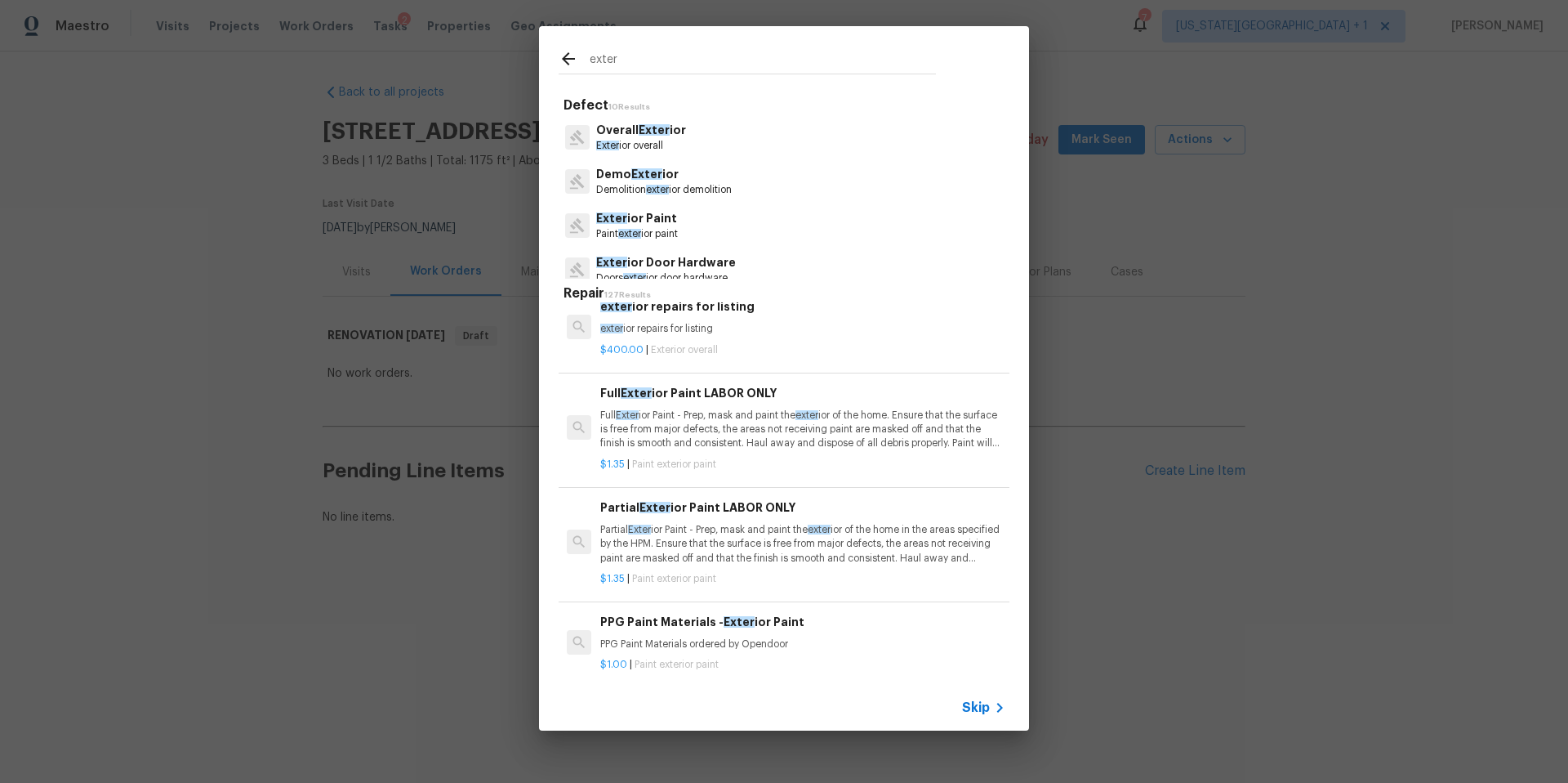
scroll to position [4, 0]
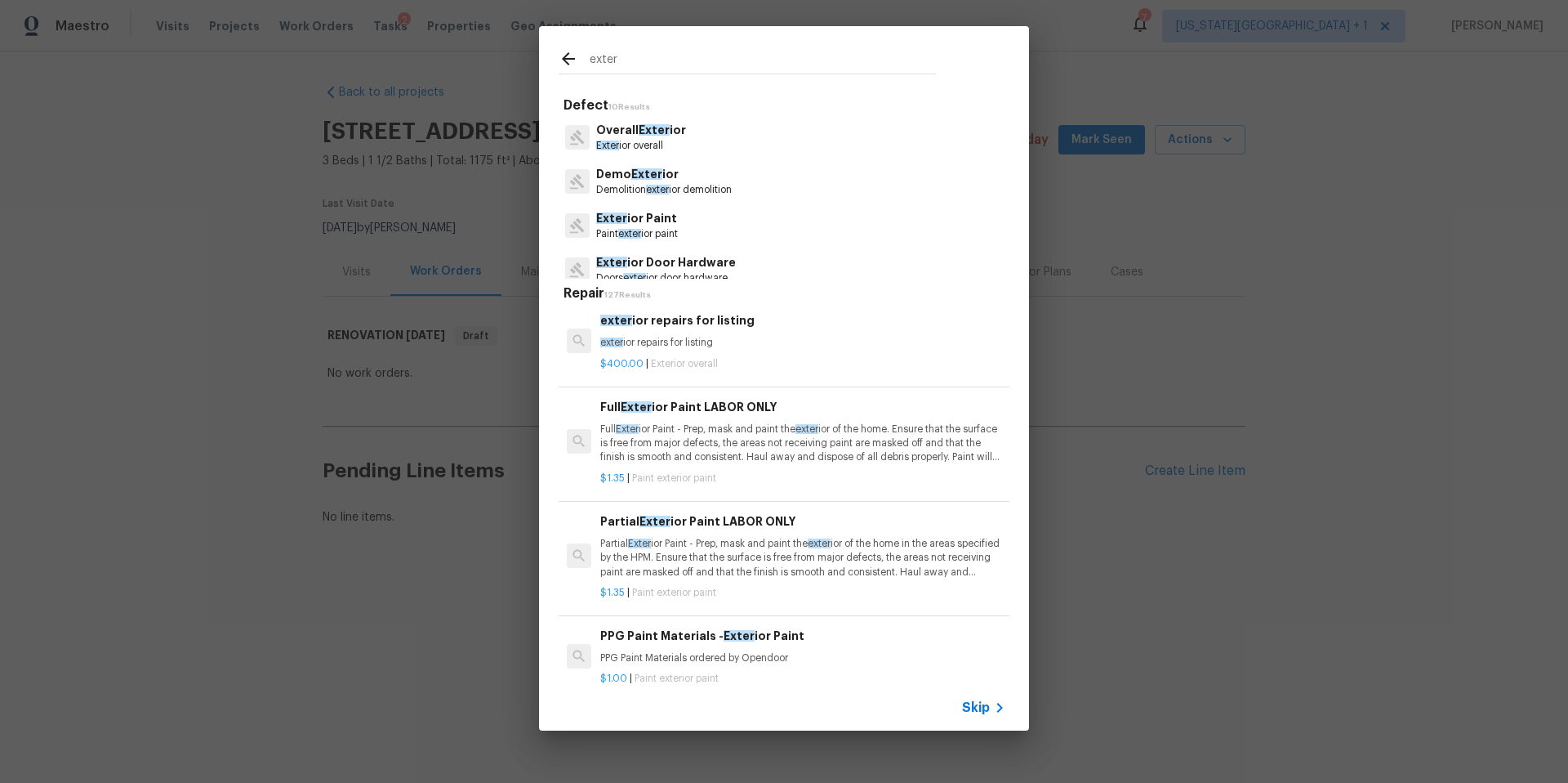
click at [442, 26] on div "exter Defect 10 Results Overall Exter ior Exter ior overall Demo Exter ior Demo…" at bounding box center [784, 378] width 1568 height 757
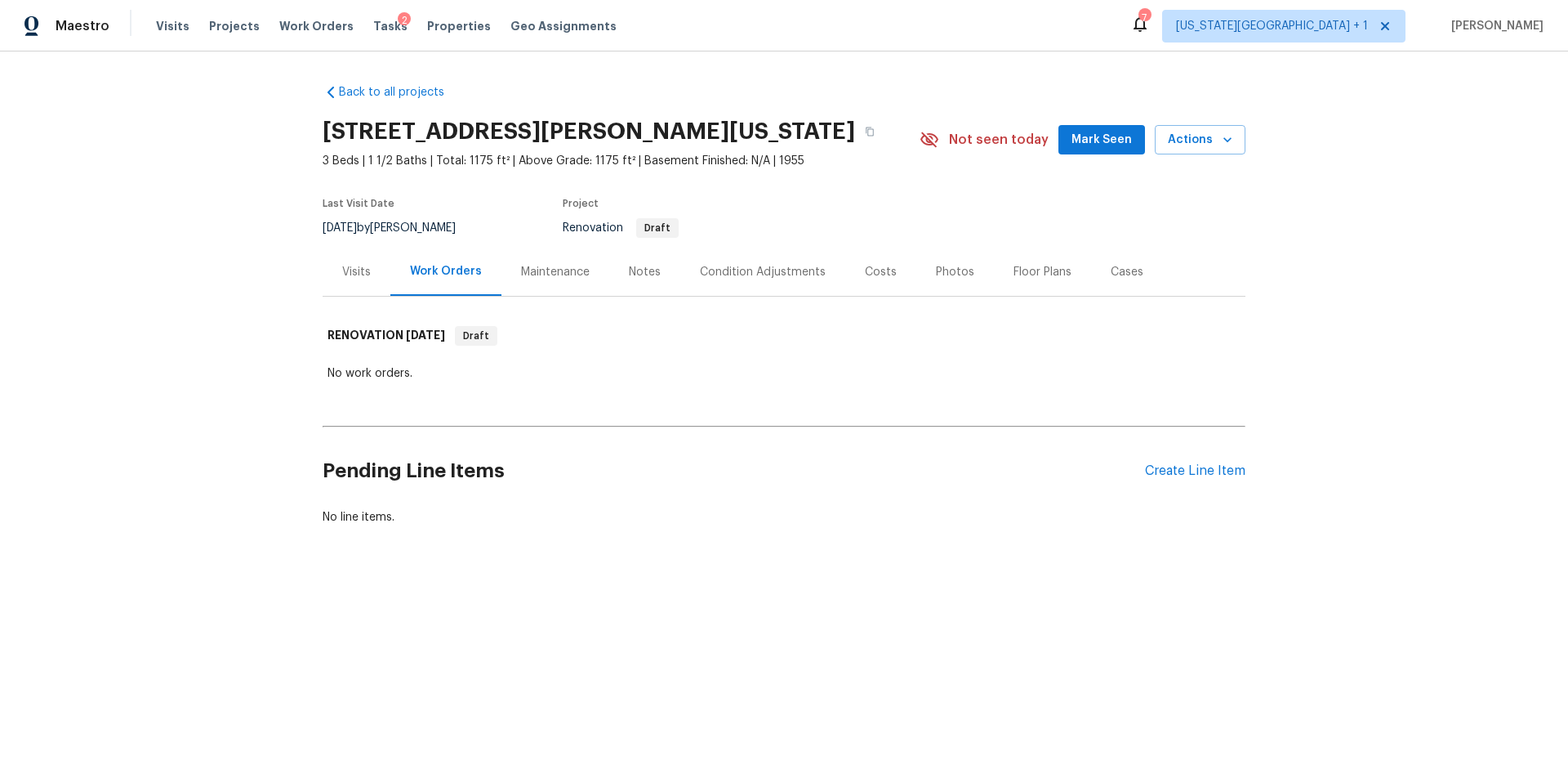
click at [442, 26] on span "Properties" at bounding box center [459, 25] width 64 height 16
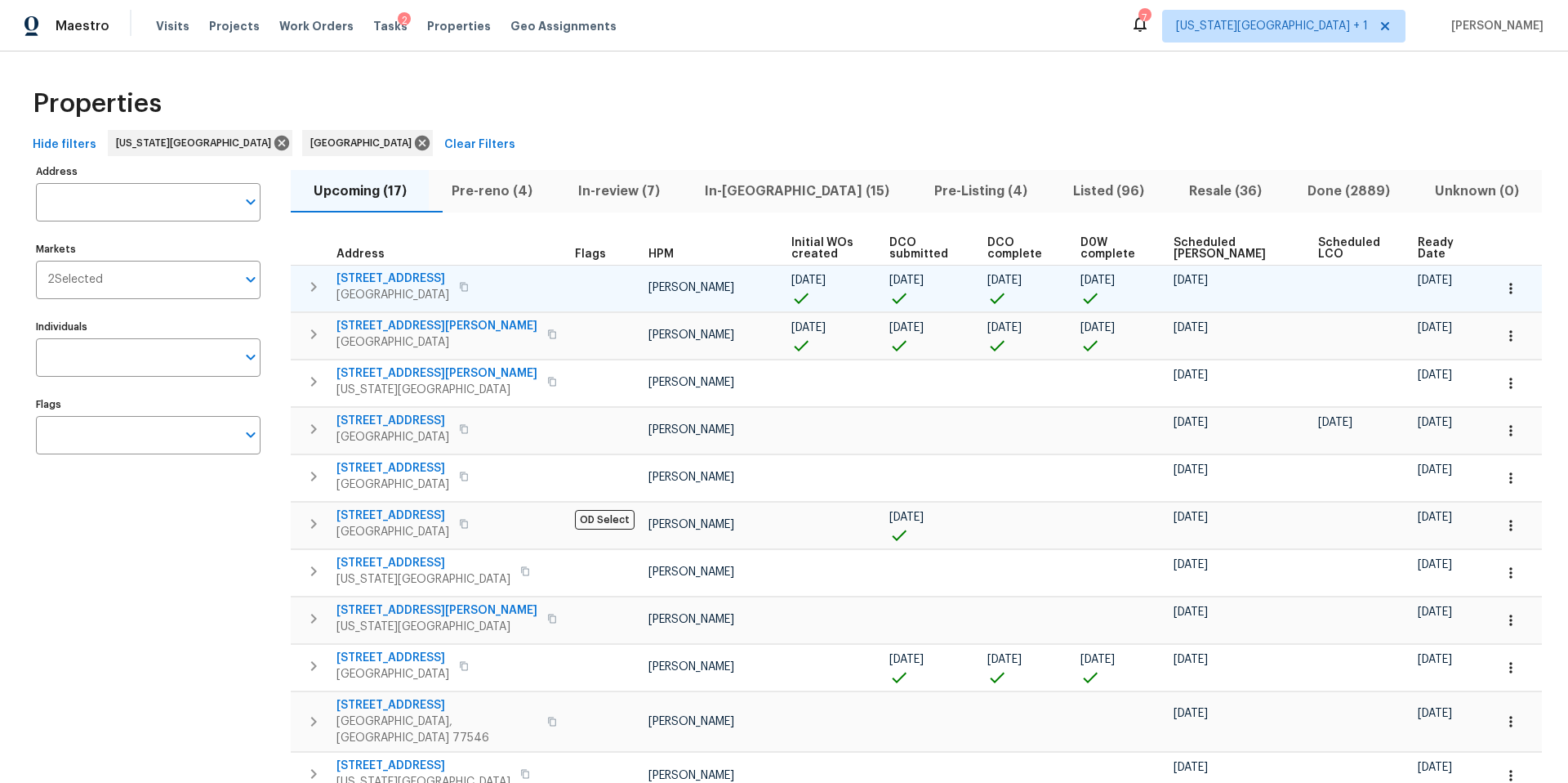
click at [433, 291] on span "Spring, TX 77373" at bounding box center [393, 295] width 113 height 16
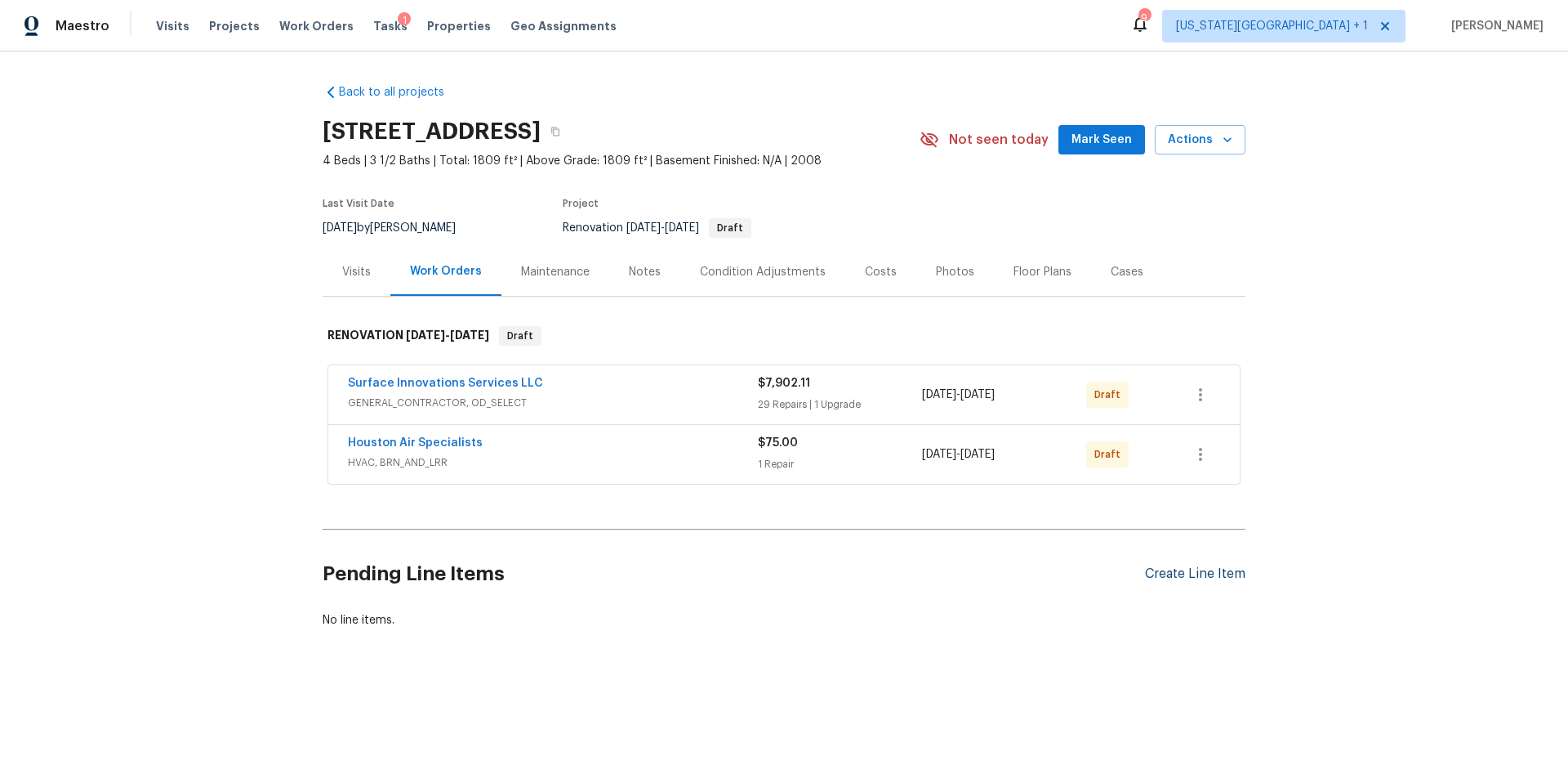
click at [1191, 568] on div "Create Line Item" at bounding box center [1195, 573] width 100 height 16
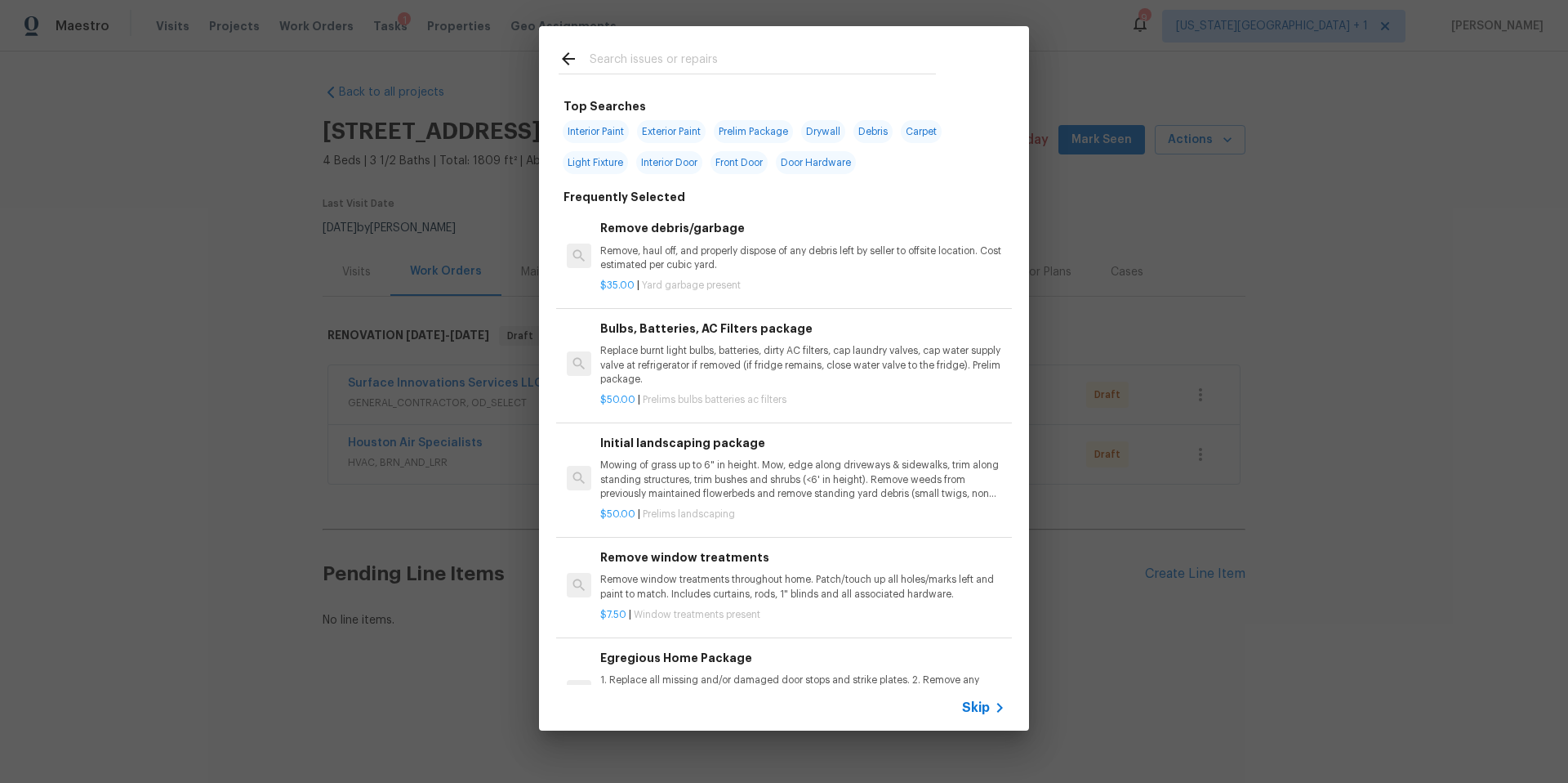
click at [684, 68] on input "text" at bounding box center [763, 61] width 346 height 24
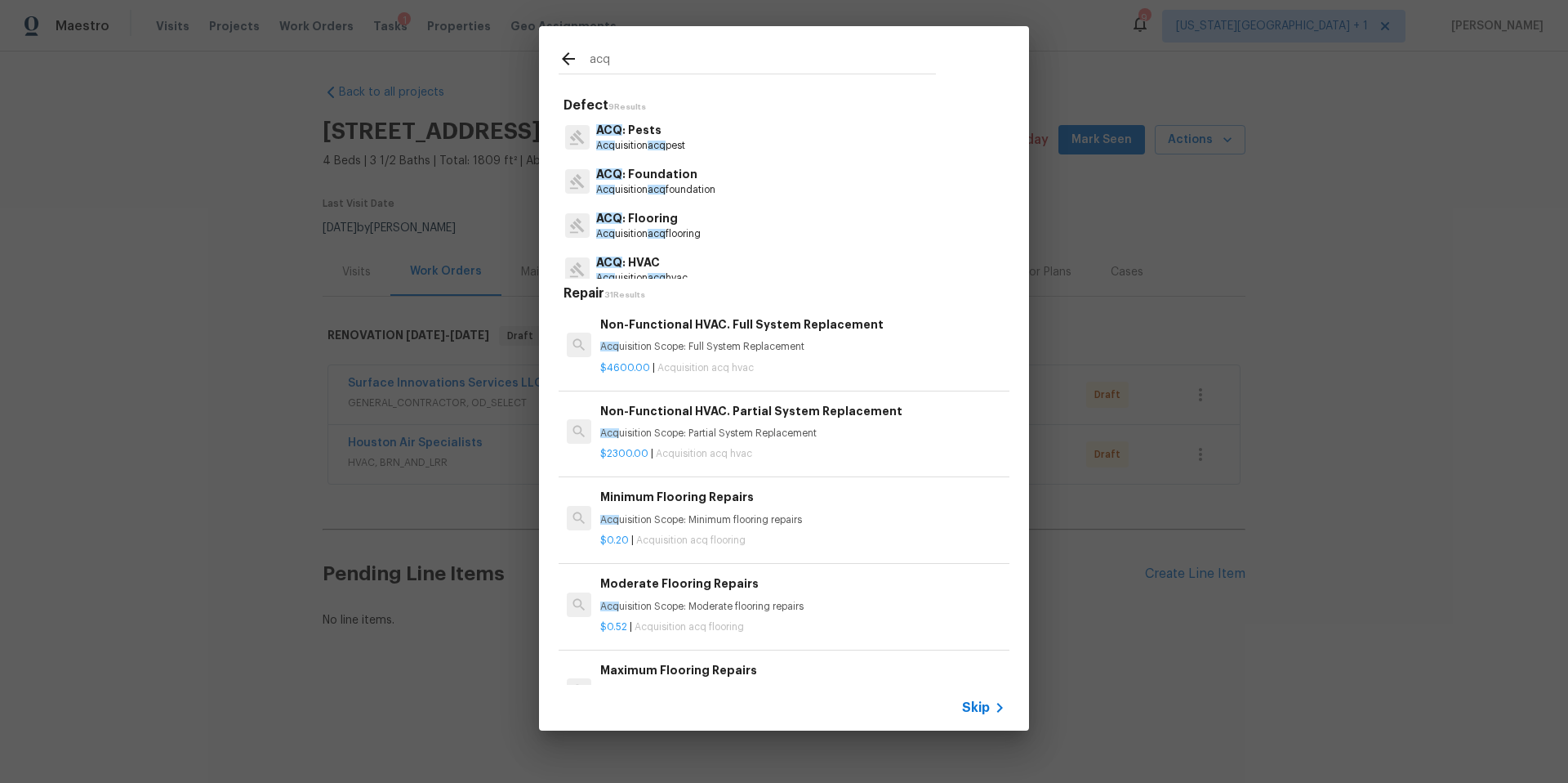
type input "acq"
click at [662, 229] on span "acq" at bounding box center [656, 234] width 18 height 9
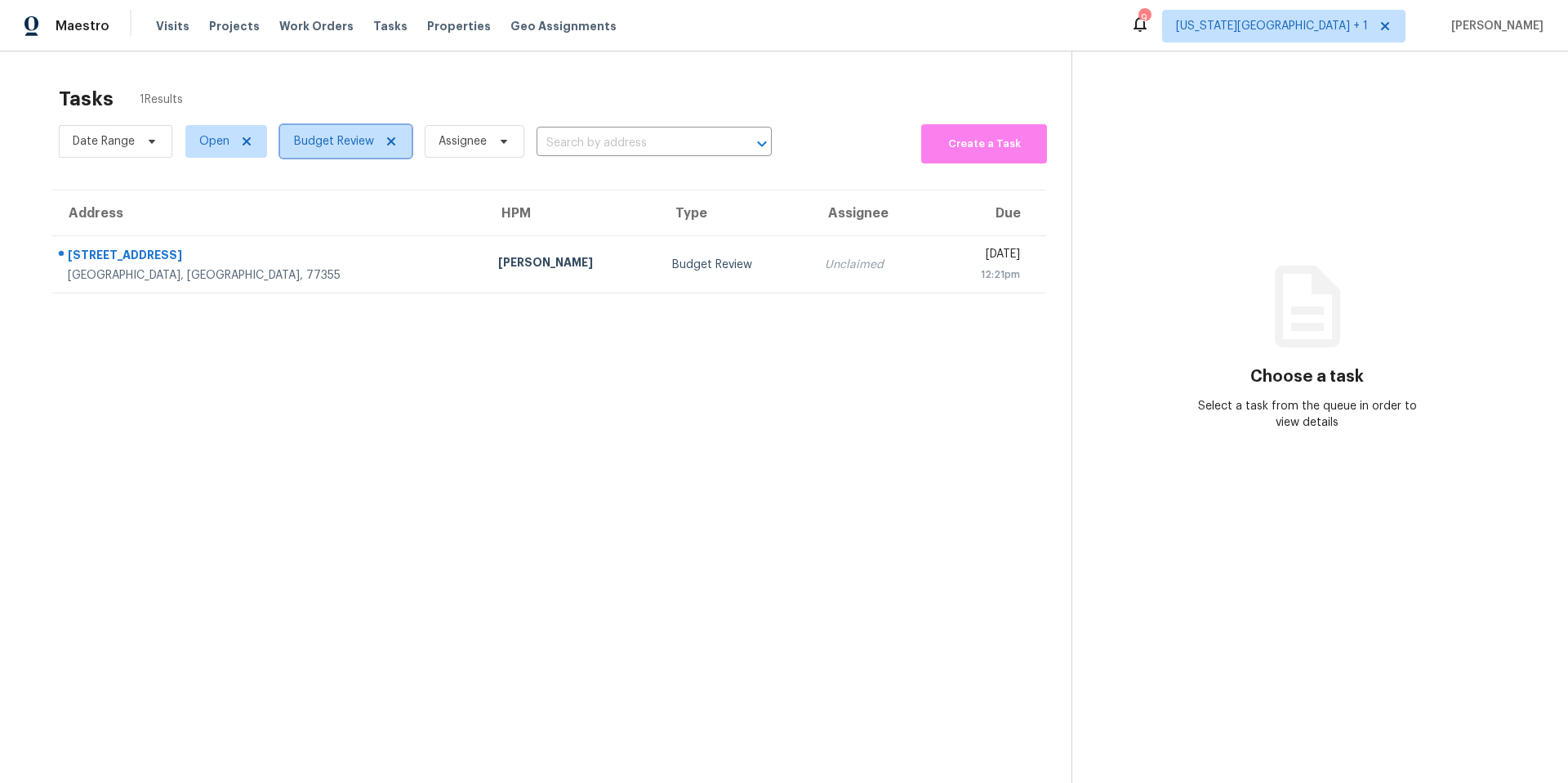
click at [324, 134] on span "Budget Review" at bounding box center [334, 140] width 80 height 16
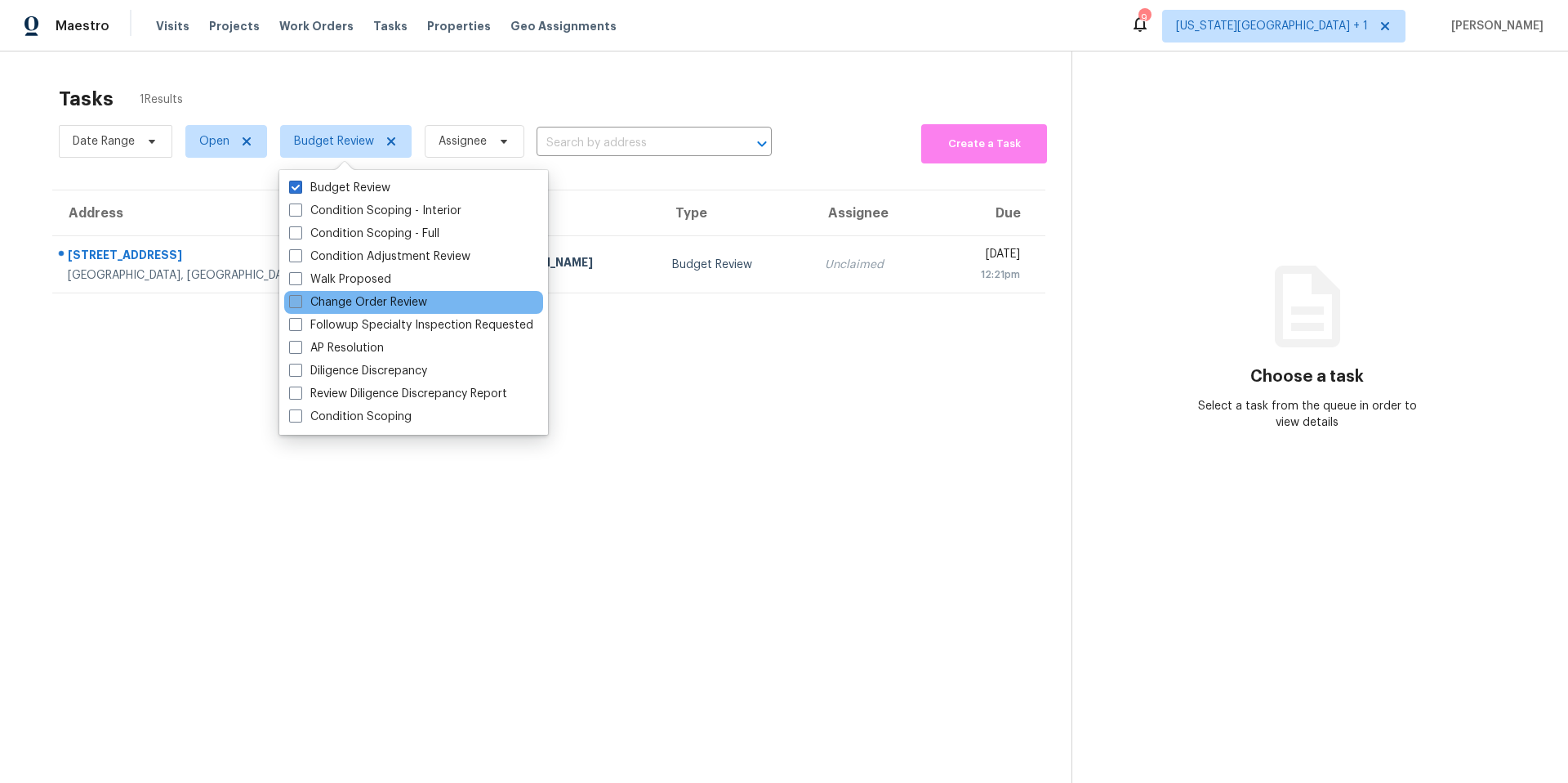
click at [314, 298] on label "Change Order Review" at bounding box center [358, 301] width 138 height 16
click at [300, 298] on input "Change Order Review" at bounding box center [294, 298] width 10 height 10
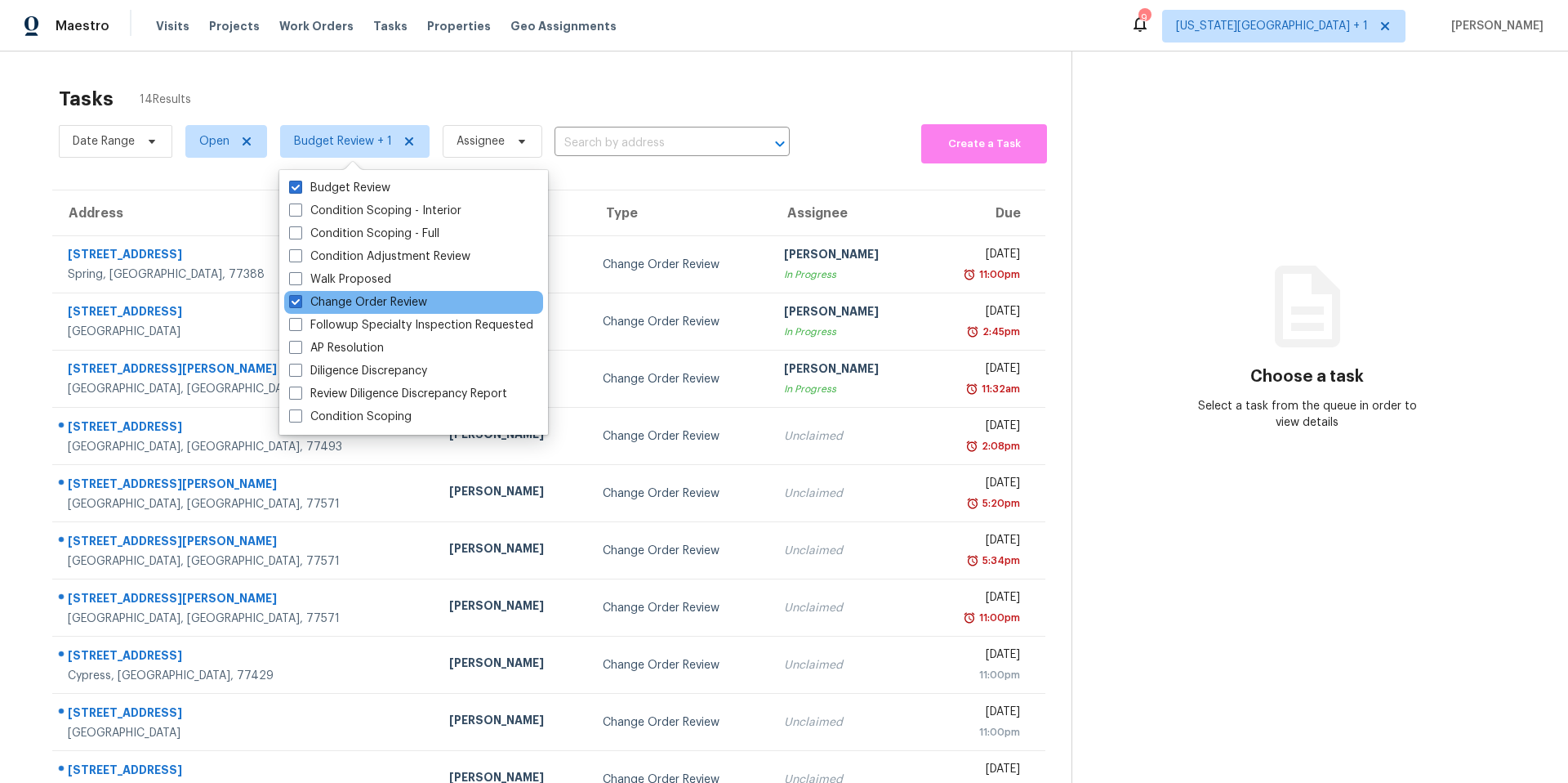
drag, startPoint x: 314, startPoint y: 298, endPoint x: 294, endPoint y: 290, distance: 21.5
click at [307, 297] on label "Change Order Review" at bounding box center [358, 301] width 138 height 16
click at [300, 297] on input "Change Order Review" at bounding box center [294, 298] width 10 height 10
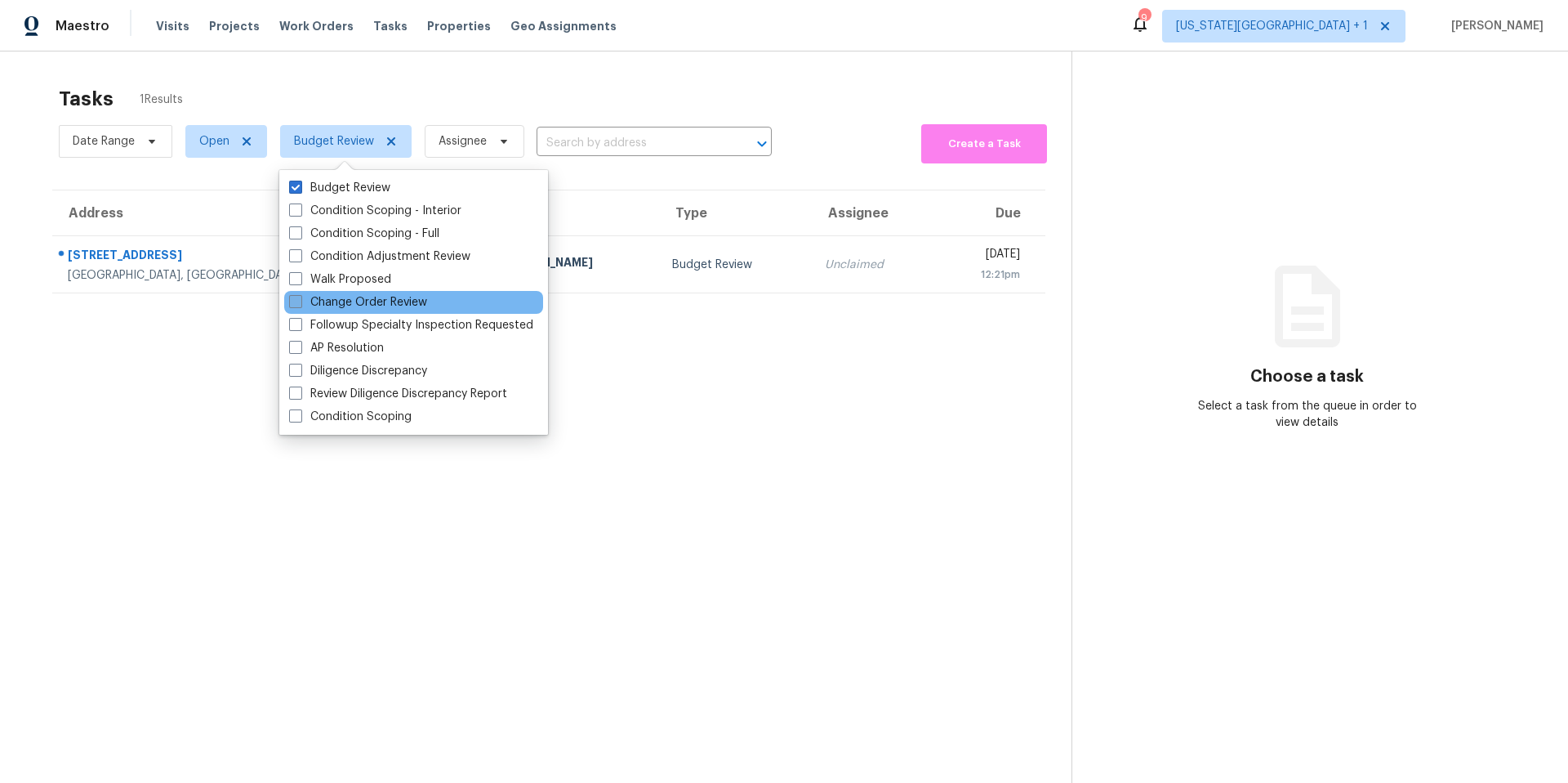
click at [303, 300] on label "Change Order Review" at bounding box center [358, 301] width 138 height 16
click at [300, 300] on input "Change Order Review" at bounding box center [294, 298] width 10 height 10
checkbox input "true"
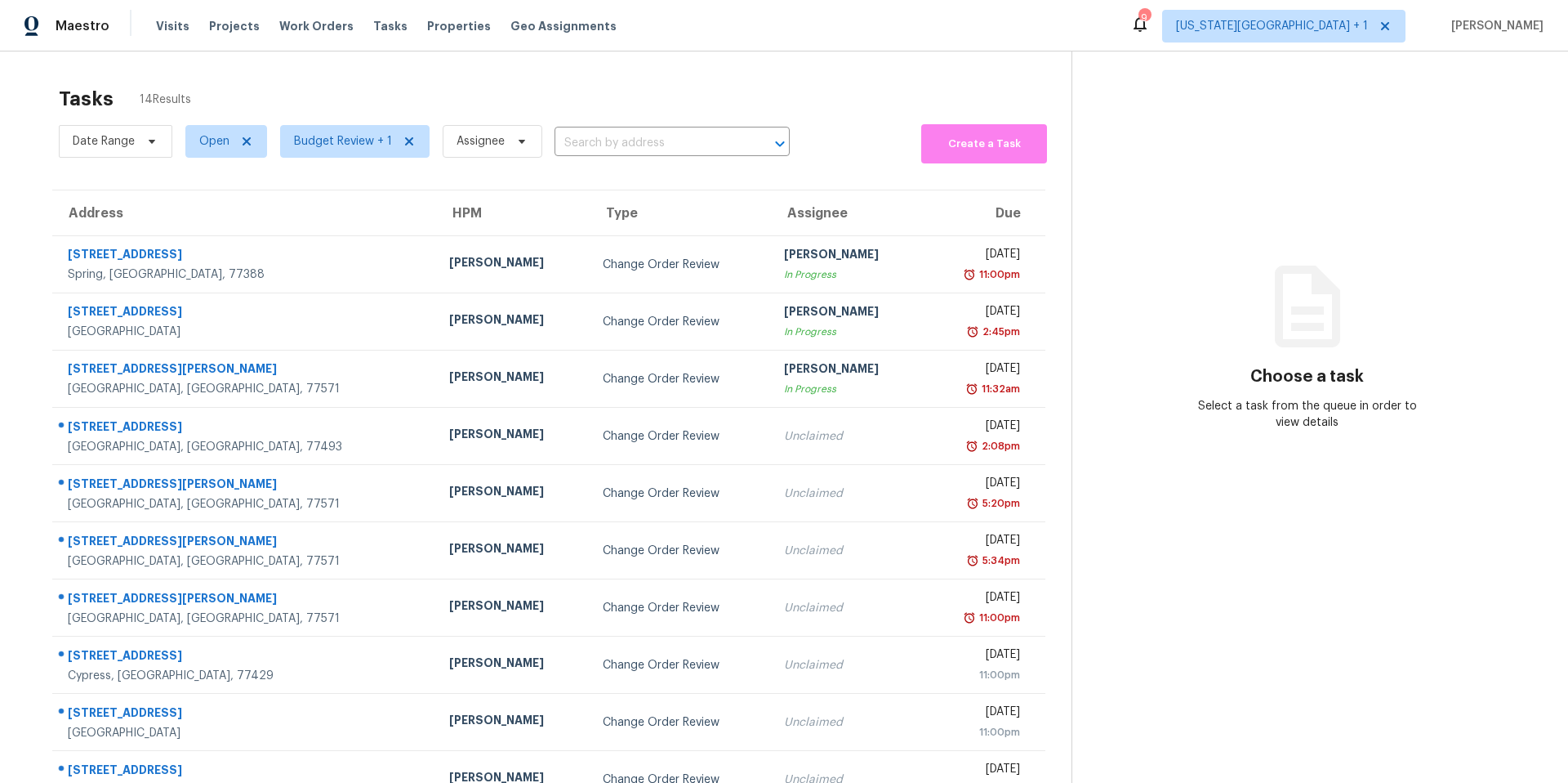
click at [196, 87] on div "Tasks 14 Results" at bounding box center [565, 98] width 1013 height 42
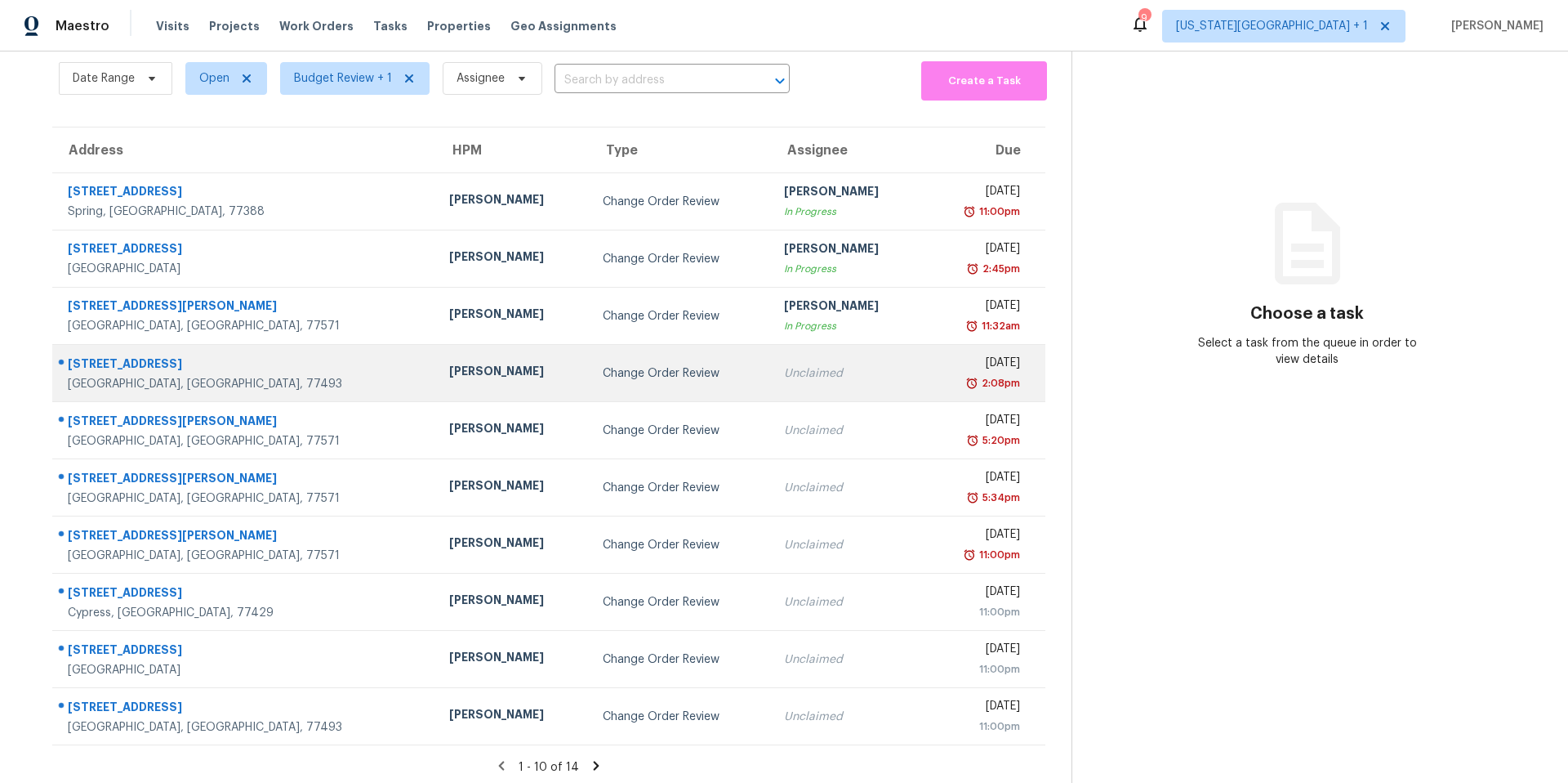
scroll to position [68, 0]
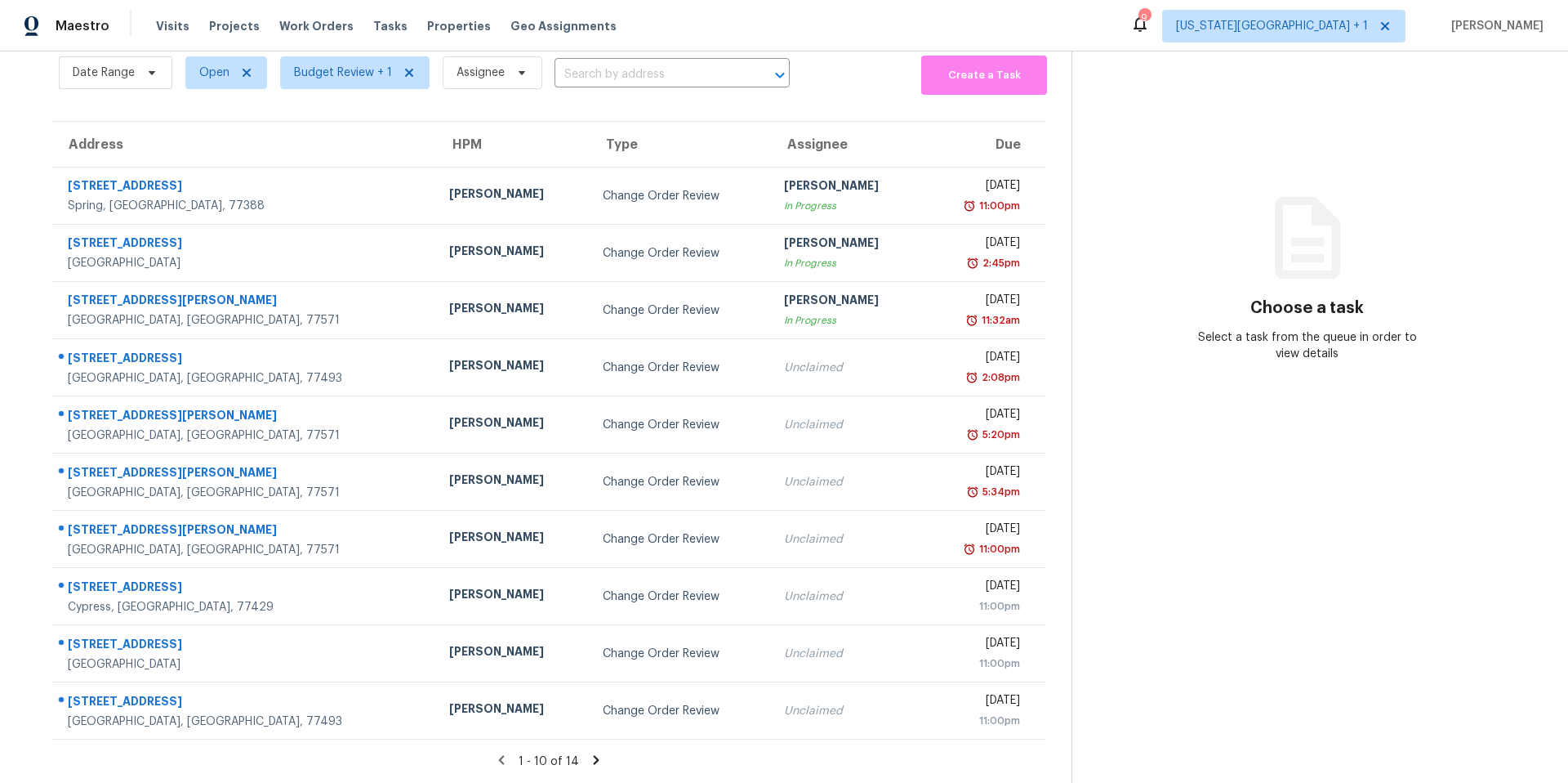
click at [597, 759] on icon at bounding box center [597, 761] width 15 height 15
